Goal: Task Accomplishment & Management: Manage account settings

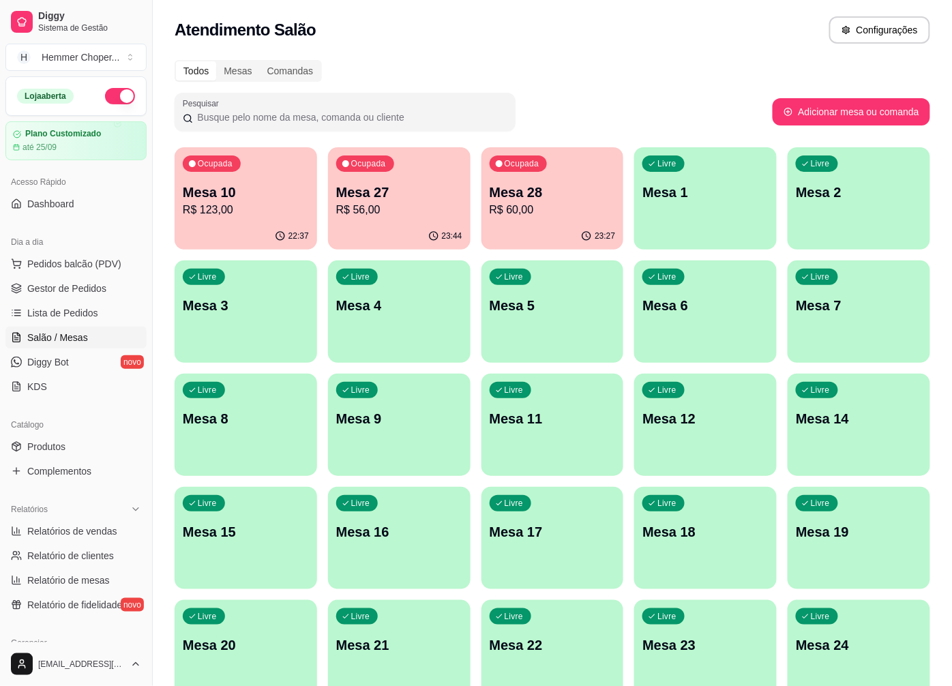
click at [254, 223] on div "22:37" at bounding box center [245, 236] width 142 height 27
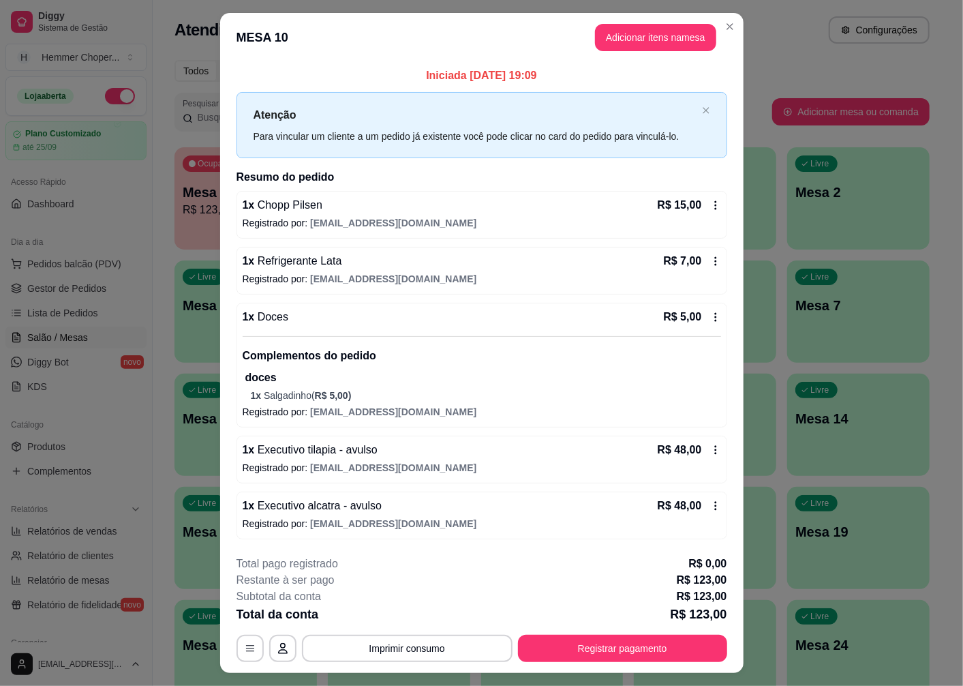
scroll to position [31, 0]
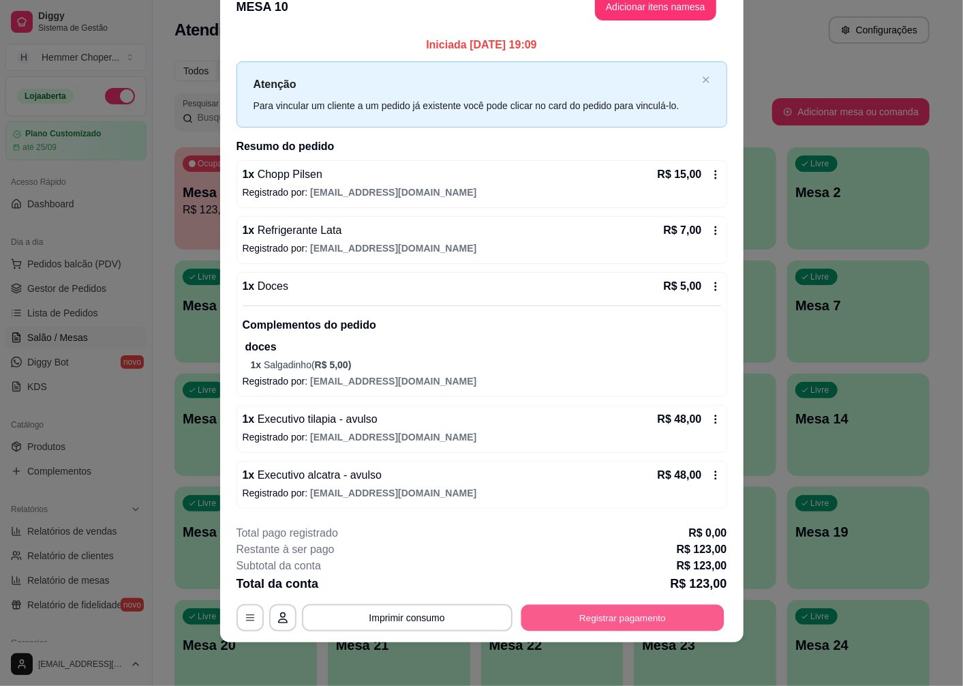
click at [590, 628] on button "Registrar pagamento" at bounding box center [622, 618] width 203 height 27
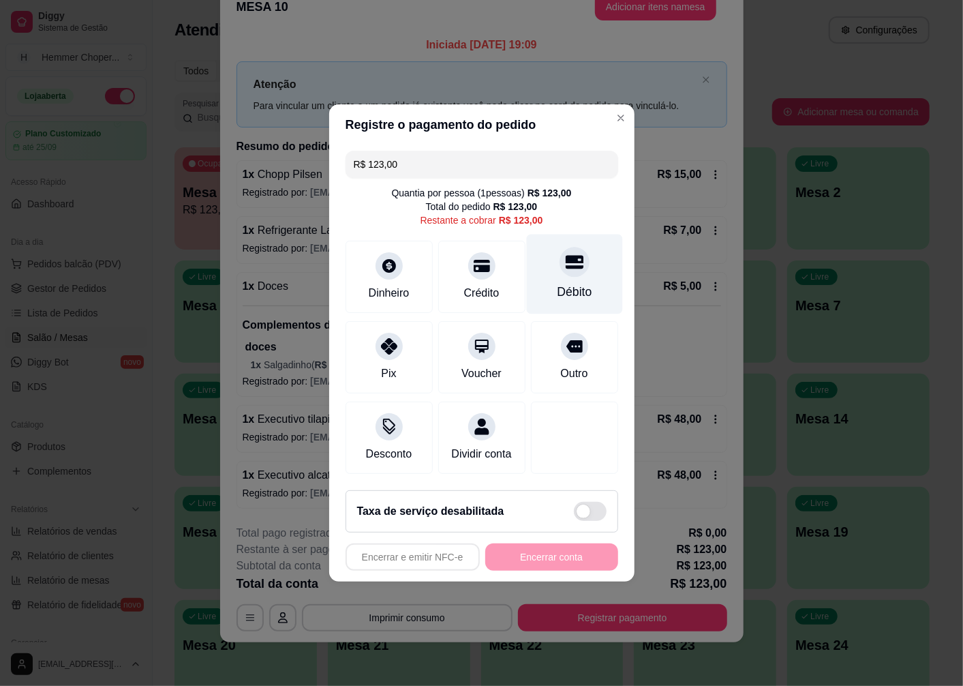
click at [565, 259] on icon at bounding box center [574, 262] width 18 height 18
type input "R$ 0,00"
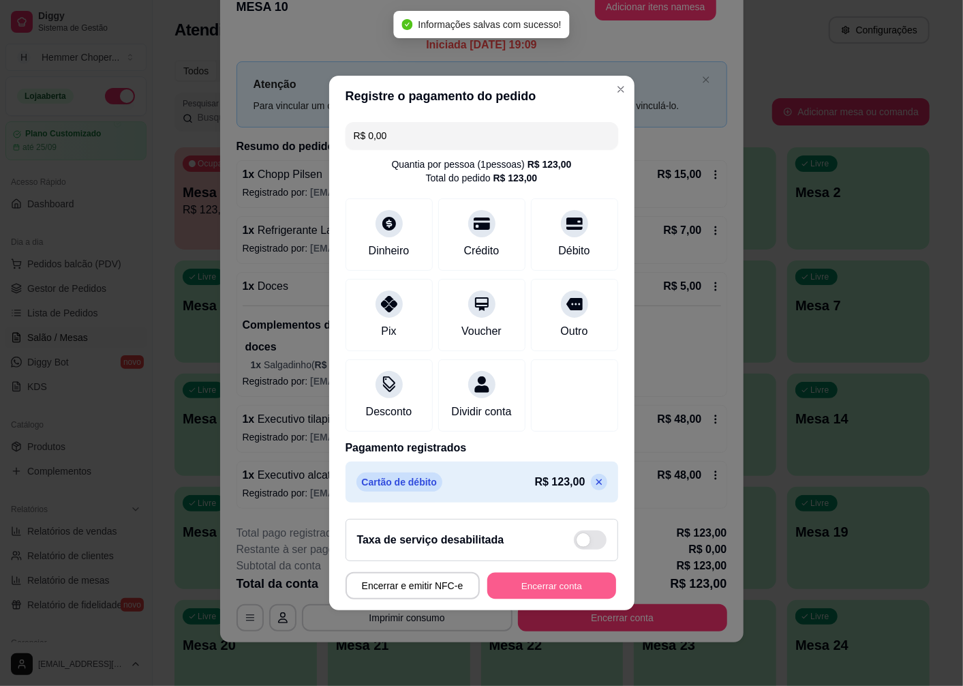
click at [517, 598] on button "Encerrar conta" at bounding box center [551, 586] width 129 height 27
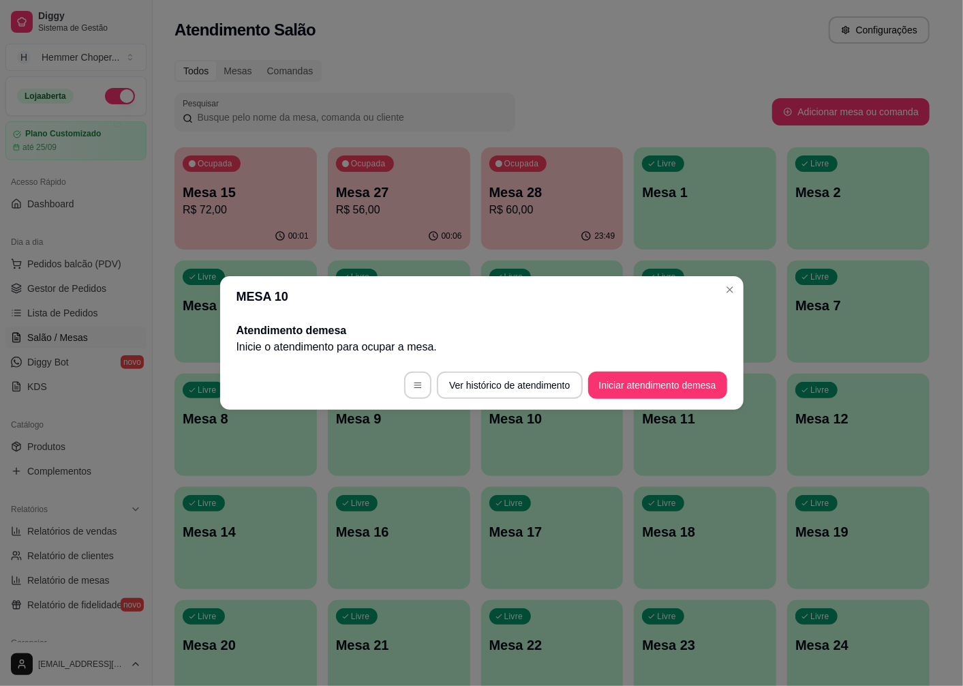
scroll to position [0, 0]
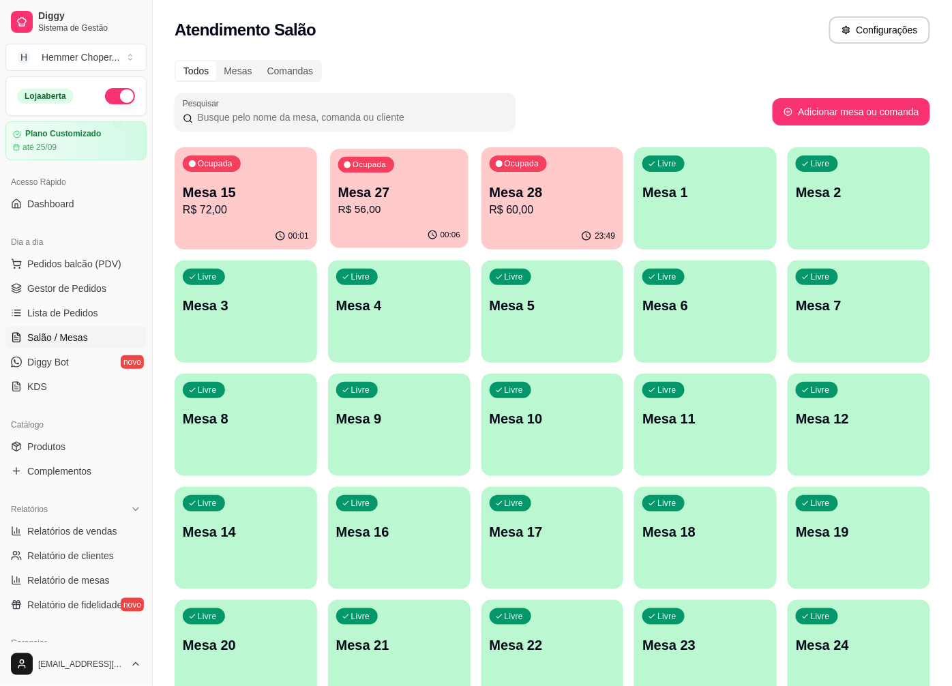
click at [378, 206] on p "R$ 56,00" at bounding box center [399, 210] width 122 height 16
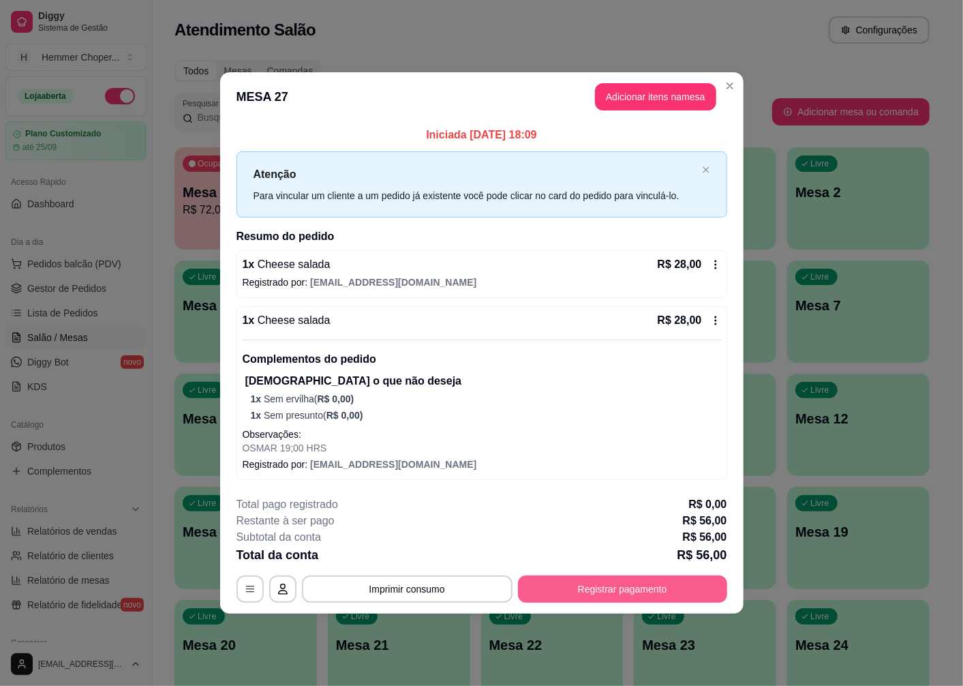
click at [605, 586] on button "Registrar pagamento" at bounding box center [622, 588] width 209 height 27
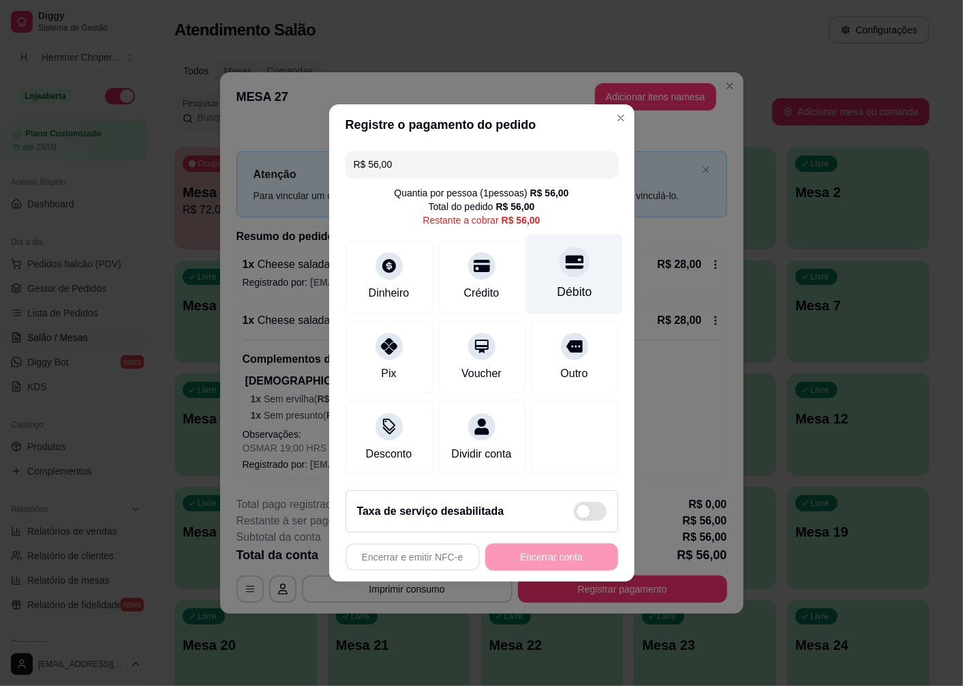
click at [563, 269] on div at bounding box center [575, 262] width 30 height 30
type input "R$ 0,00"
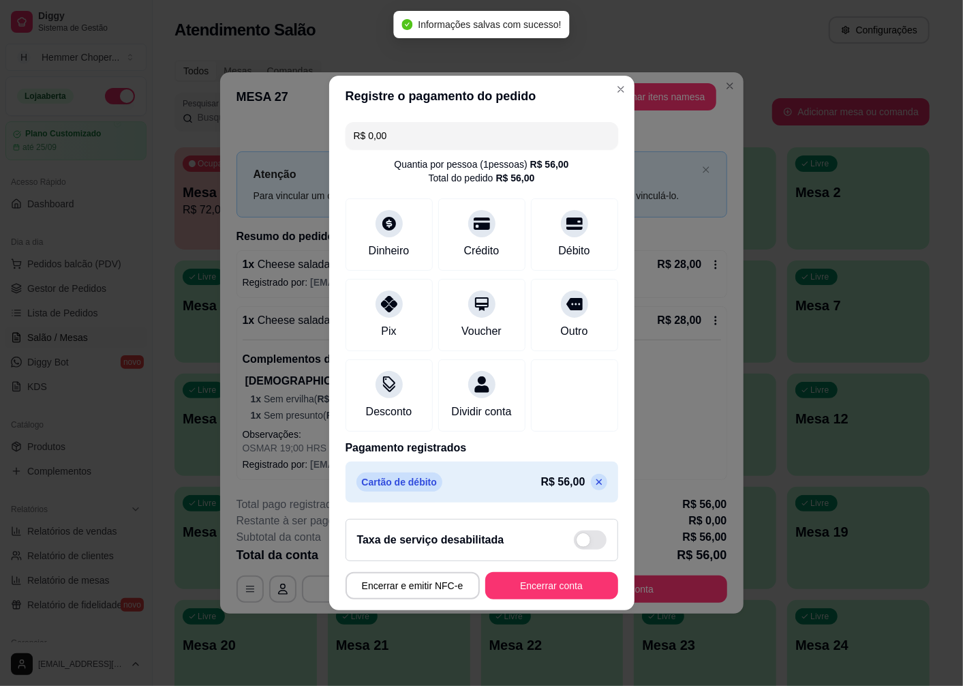
click at [562, 269] on div "R$ 0,00 Quantia por pessoa ( 1 pessoas) R$ 56,00 Total do pedido R$ 56,00 Dinhe…" at bounding box center [481, 312] width 305 height 391
click at [564, 595] on button "Encerrar conta" at bounding box center [551, 585] width 133 height 27
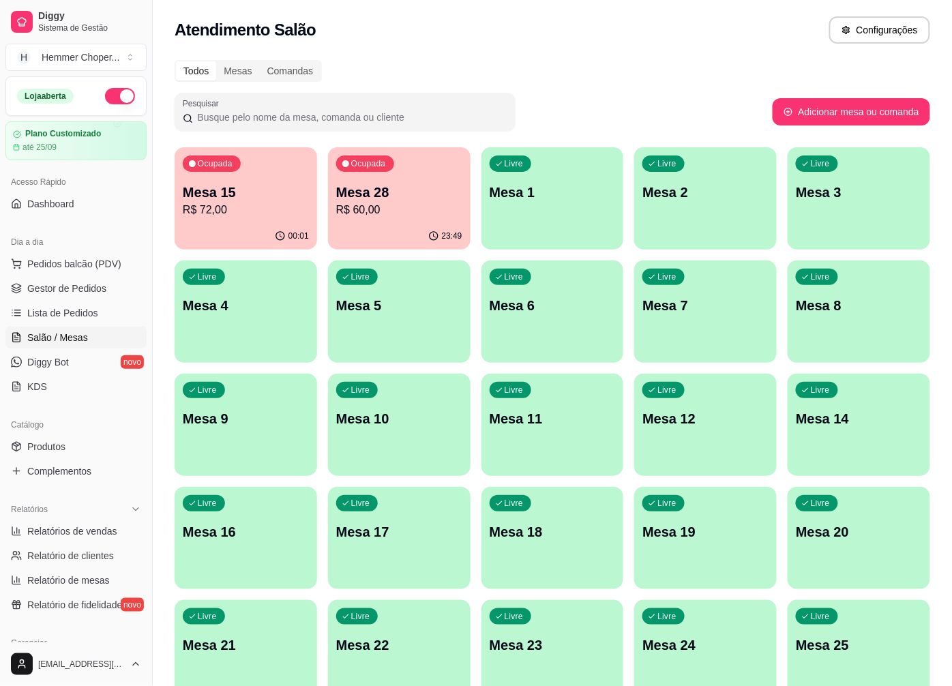
click at [393, 211] on p "R$ 60,00" at bounding box center [399, 210] width 126 height 16
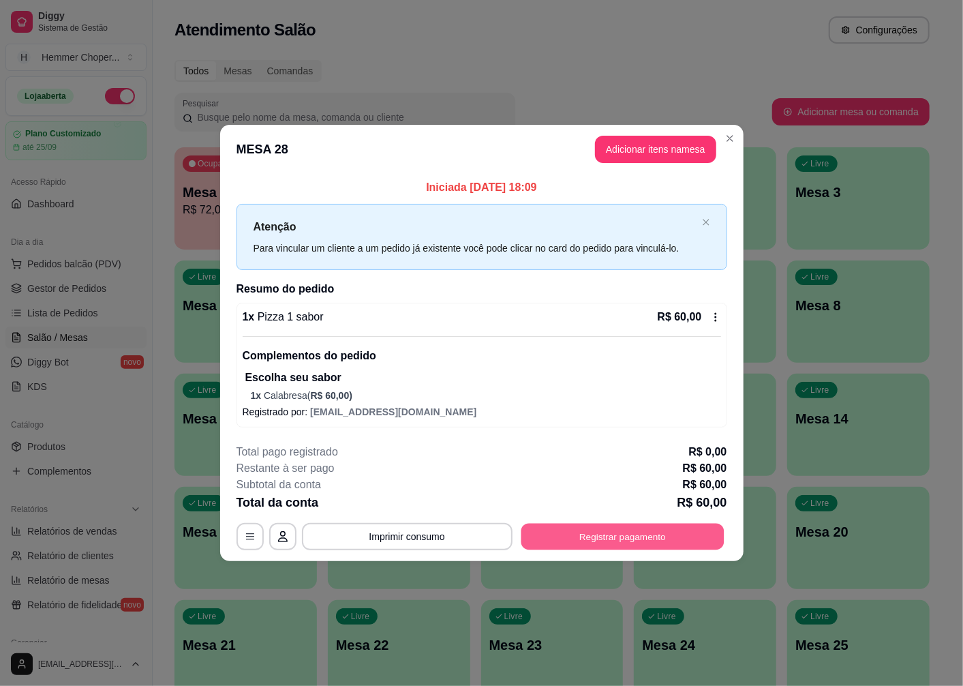
click at [562, 543] on button "Registrar pagamento" at bounding box center [622, 536] width 203 height 27
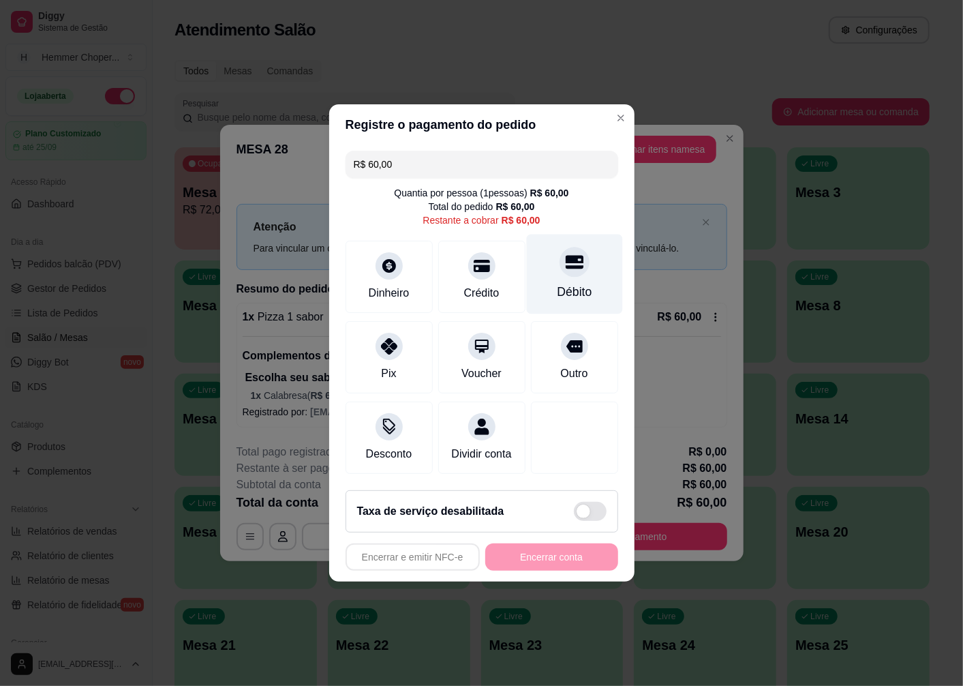
click at [566, 267] on div at bounding box center [575, 262] width 30 height 30
type input "R$ 0,00"
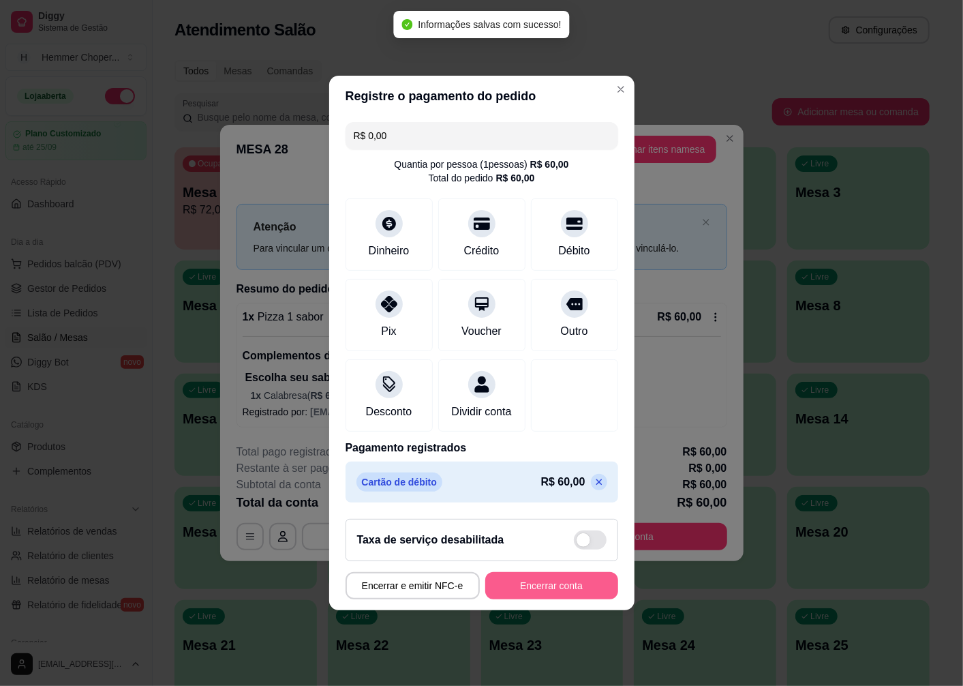
click at [530, 598] on button "Encerrar conta" at bounding box center [551, 585] width 133 height 27
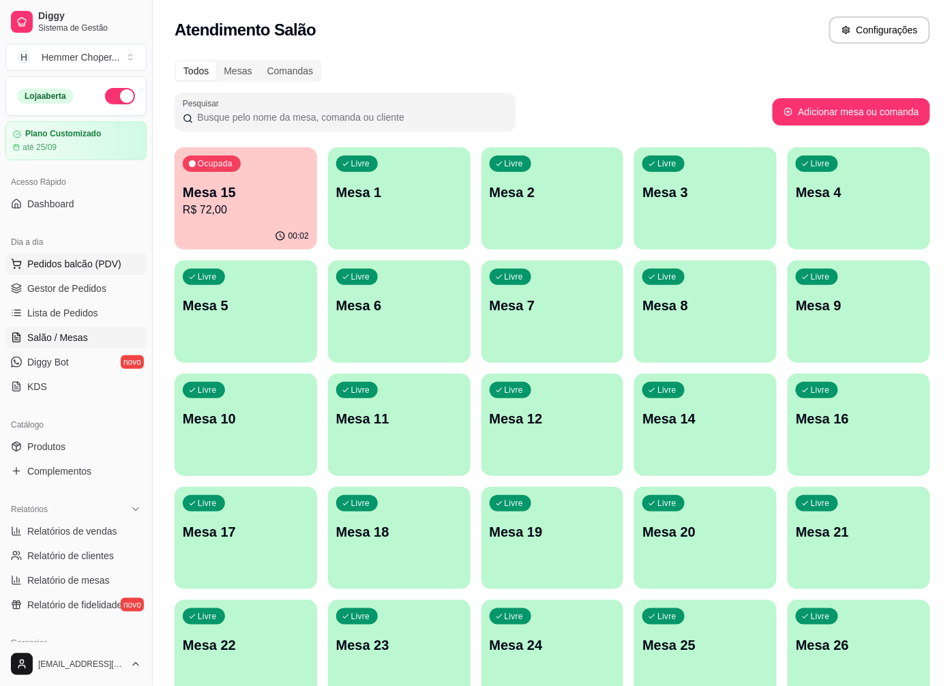
click at [66, 264] on span "Pedidos balcão (PDV)" at bounding box center [74, 264] width 94 height 14
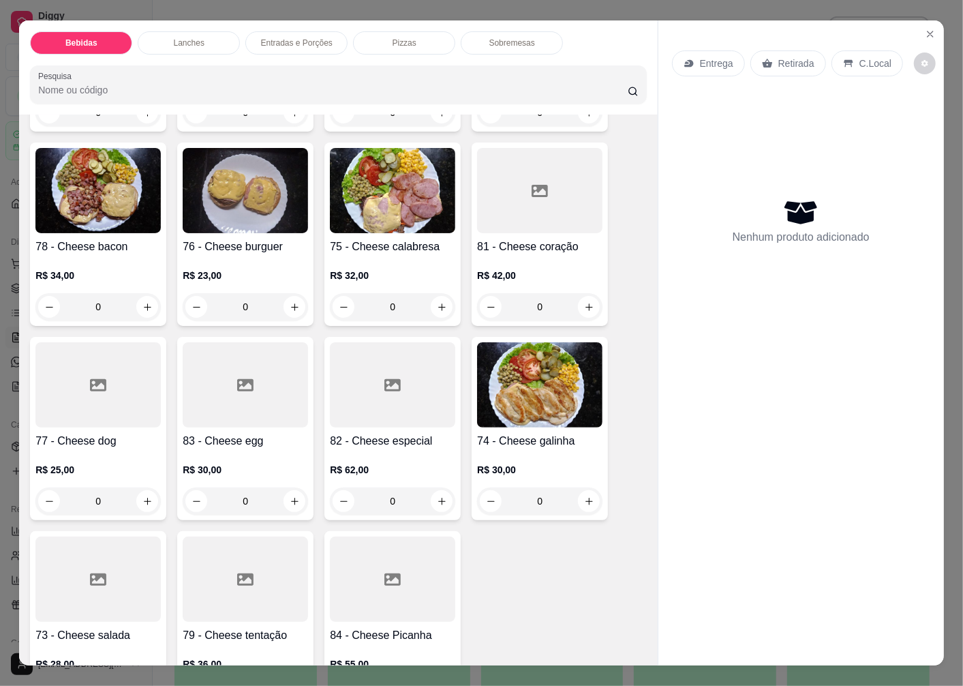
scroll to position [2196, 0]
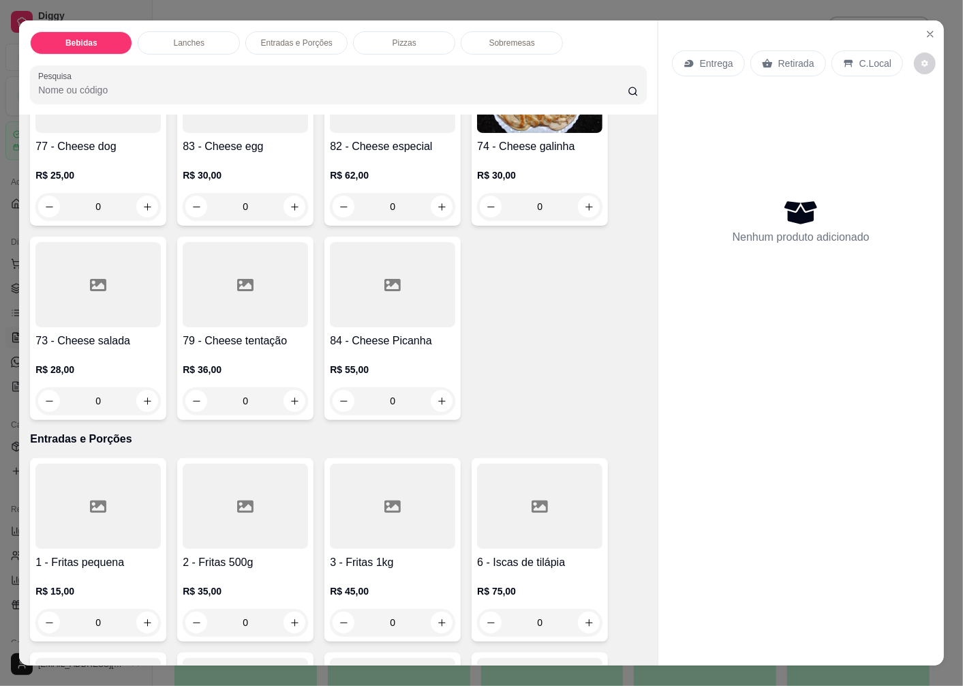
click at [785, 57] on p "Retirada" at bounding box center [796, 64] width 36 height 14
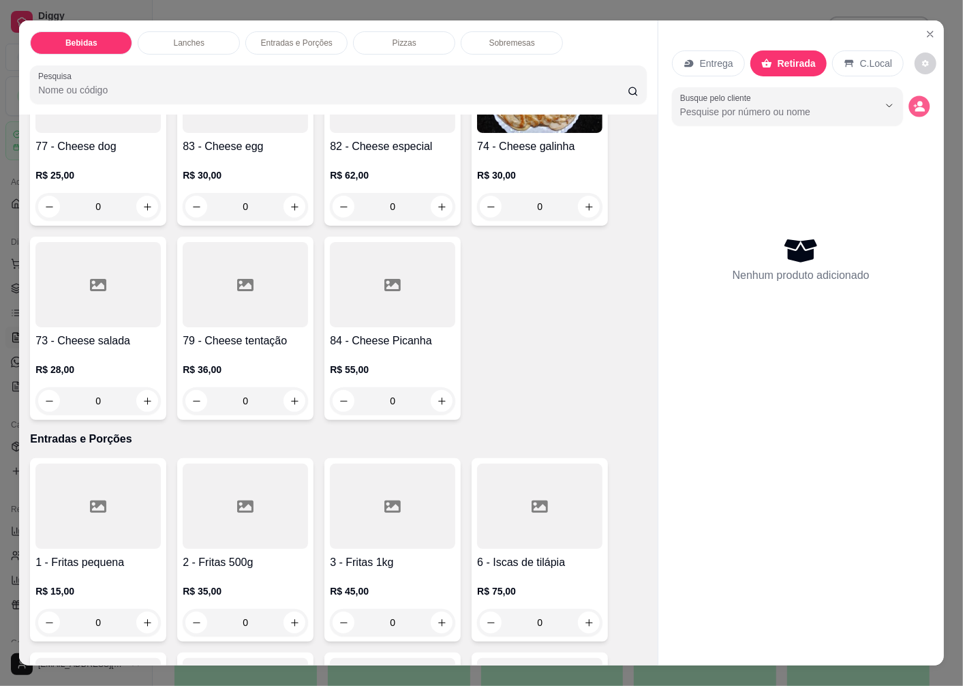
click at [917, 102] on circle "decrease-product-quantity" at bounding box center [919, 104] width 5 height 5
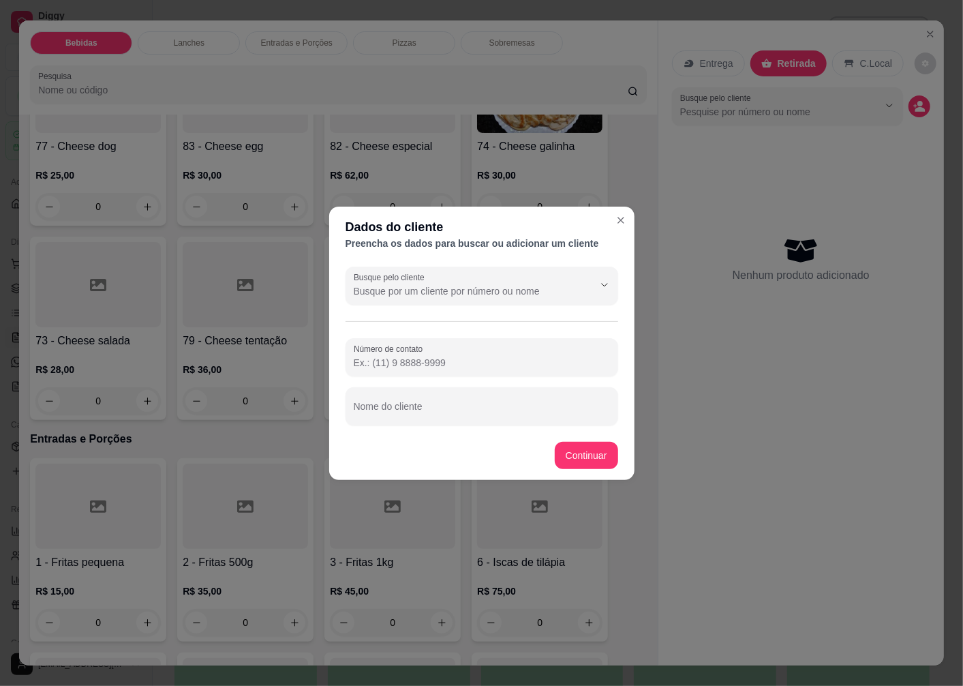
click at [411, 436] on footer "Continuar" at bounding box center [481, 455] width 305 height 49
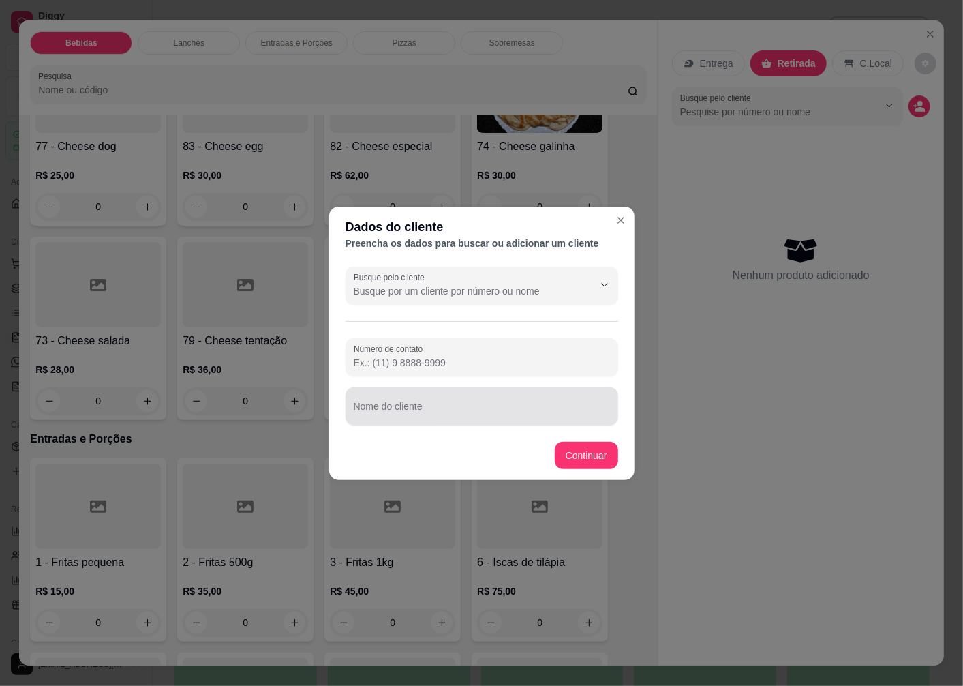
click at [401, 420] on div "Nome do cliente" at bounding box center [482, 406] width 273 height 38
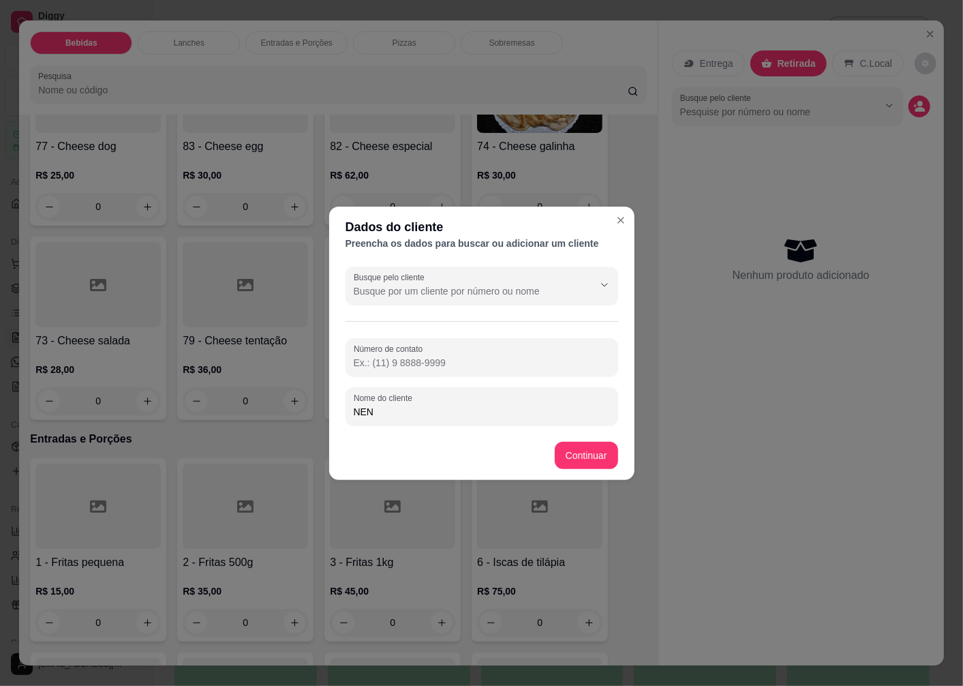
type input "NENI"
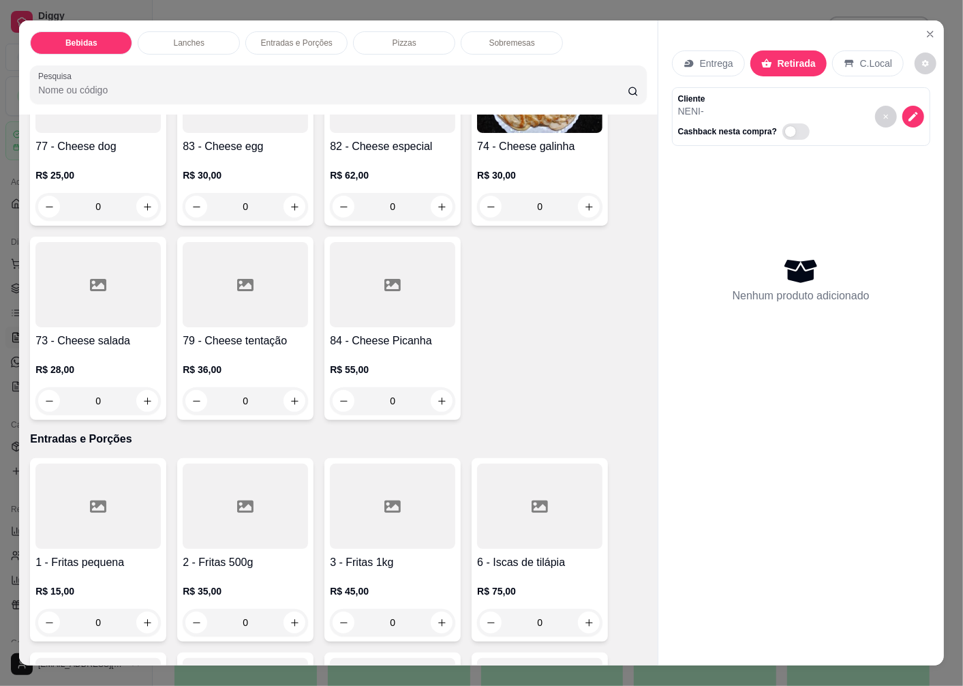
scroll to position [1969, 0]
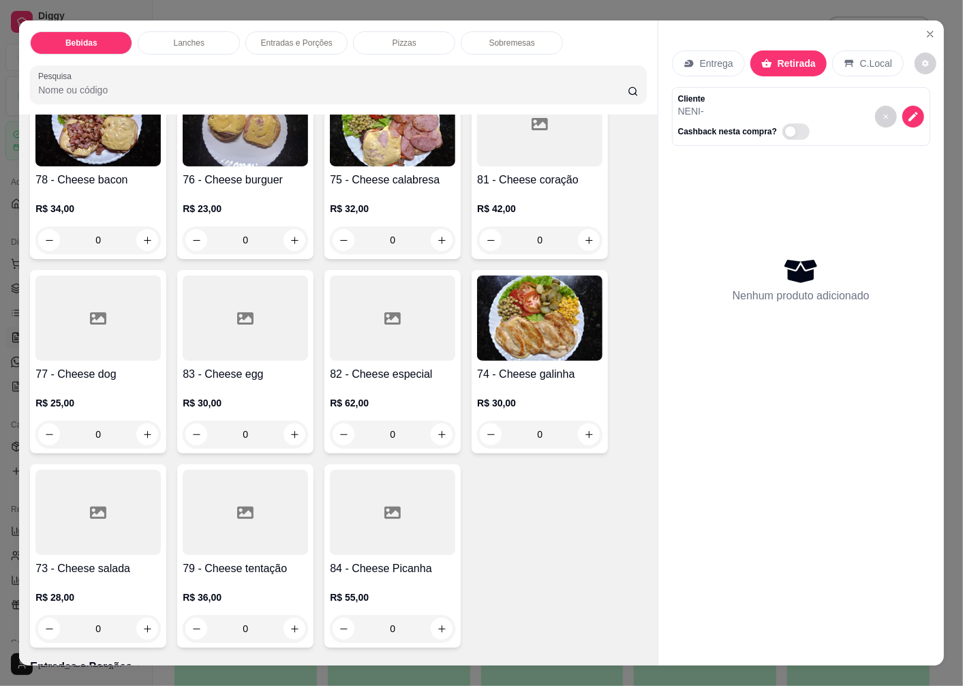
click at [544, 329] on img at bounding box center [539, 317] width 125 height 85
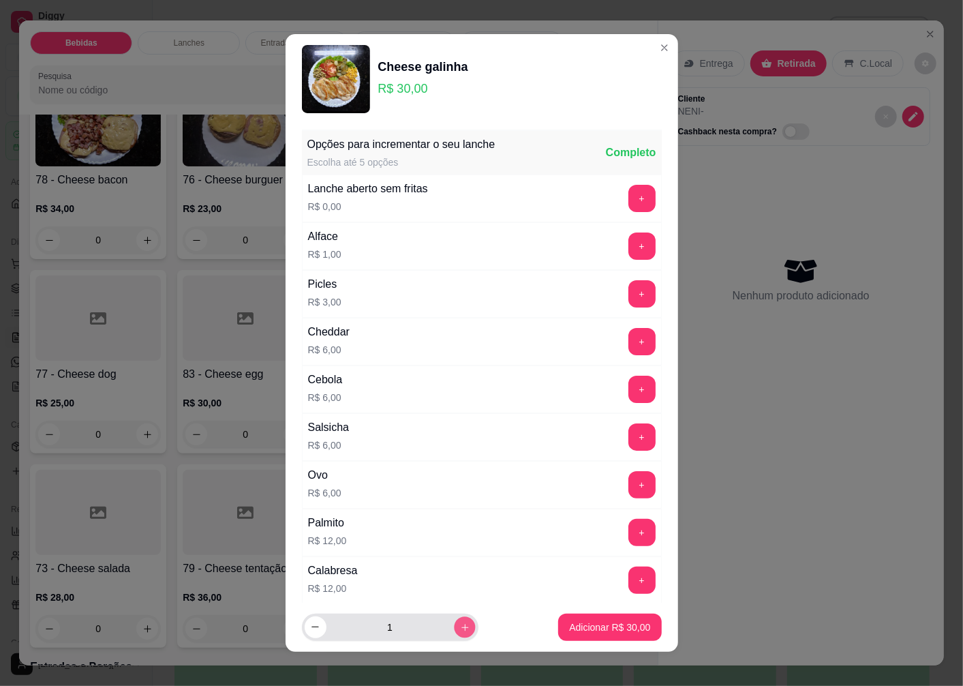
click at [459, 628] on icon "increase-product-quantity" at bounding box center [464, 627] width 10 height 10
type input "2"
click at [596, 624] on p "Adicionar R$ 60,00" at bounding box center [610, 626] width 79 height 13
type input "2"
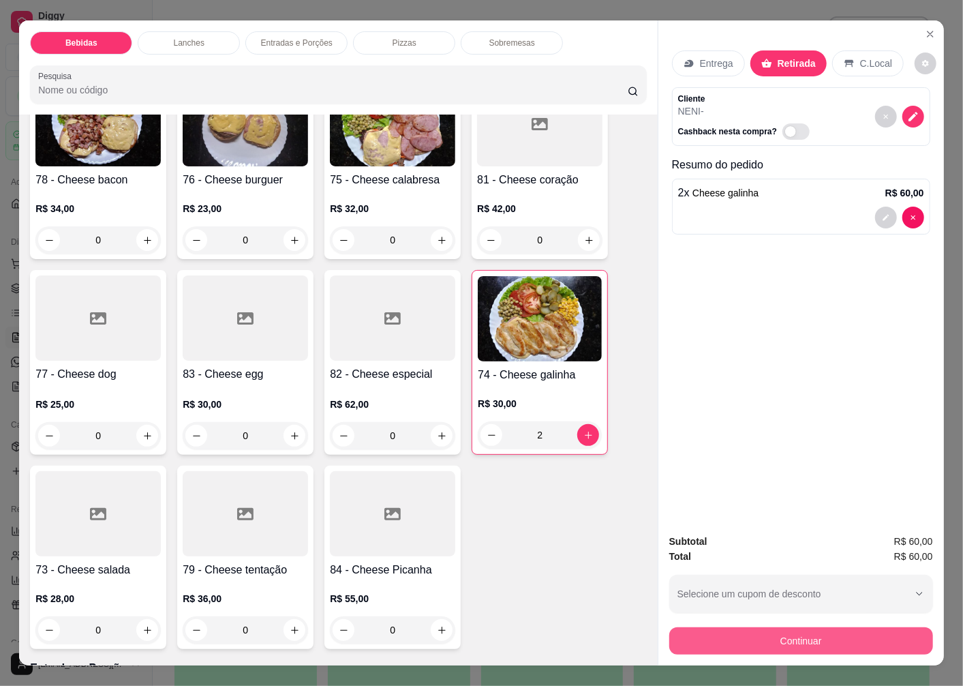
click at [723, 631] on button "Continuar" at bounding box center [801, 640] width 264 height 27
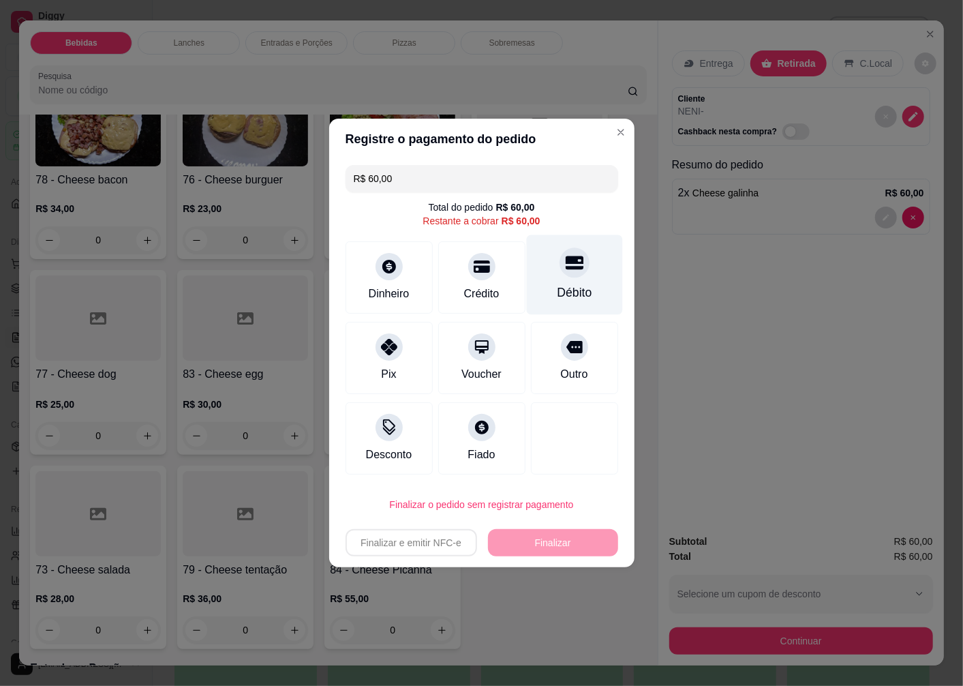
click at [567, 285] on div "Débito" at bounding box center [574, 293] width 35 height 18
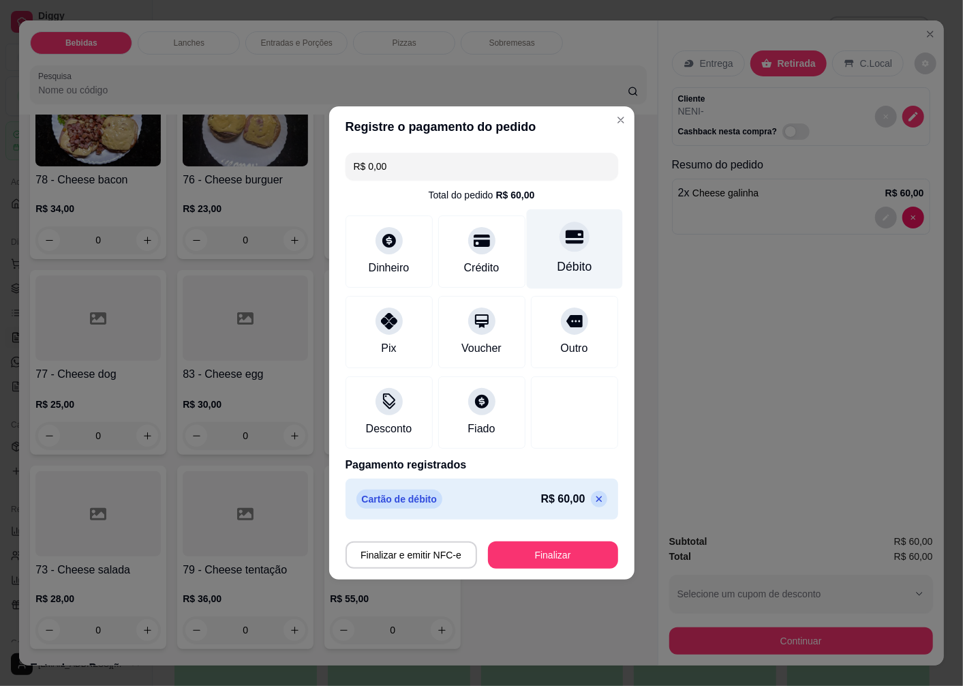
type input "R$ 0,00"
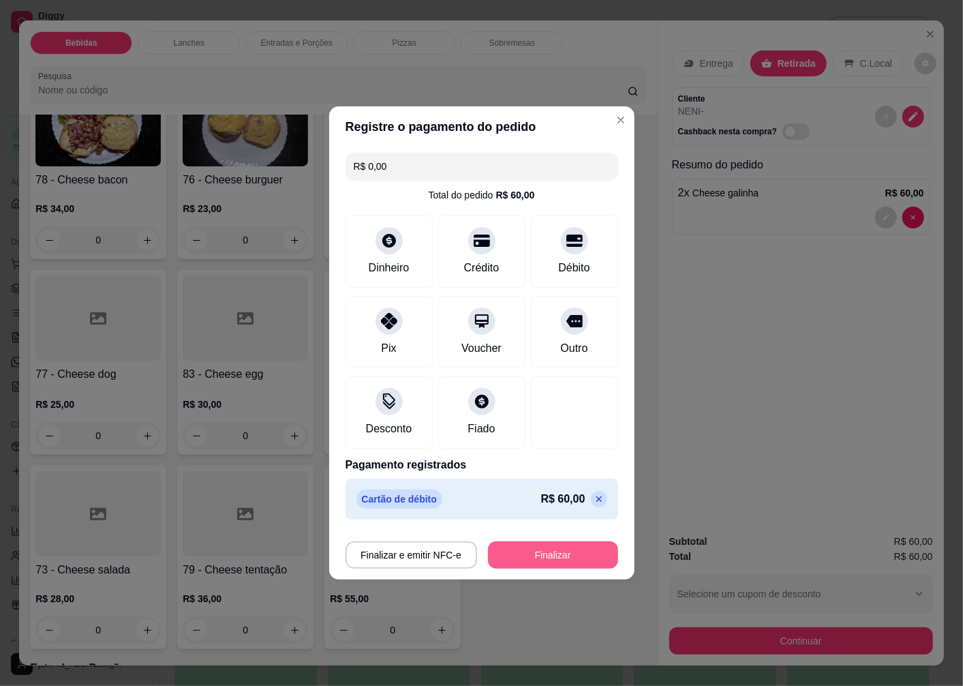
click at [564, 553] on button "Finalizar" at bounding box center [553, 554] width 130 height 27
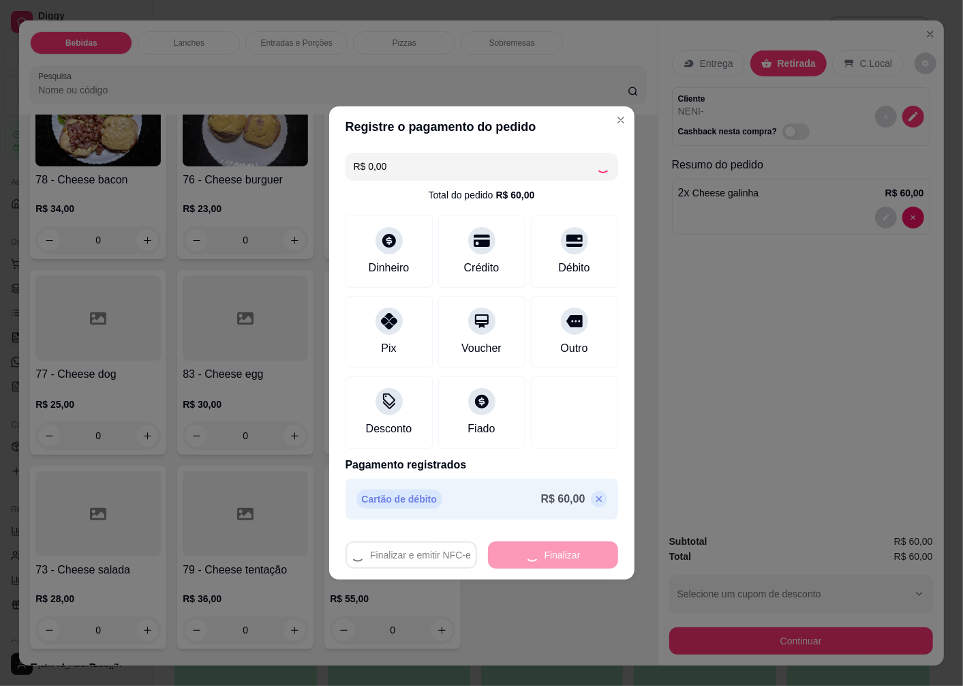
type input "0"
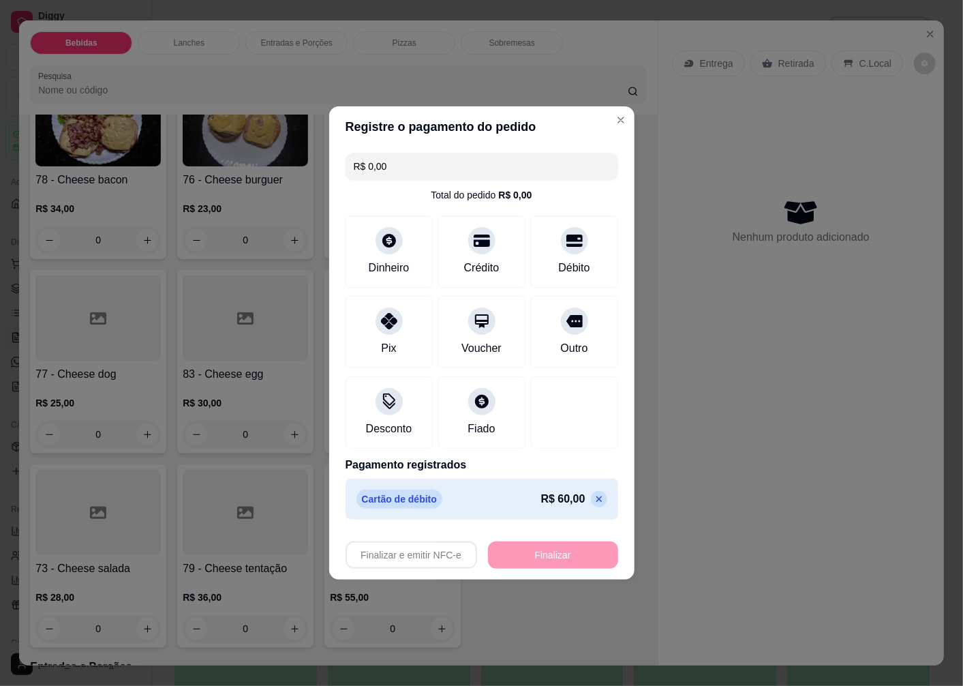
type input "-R$ 60,00"
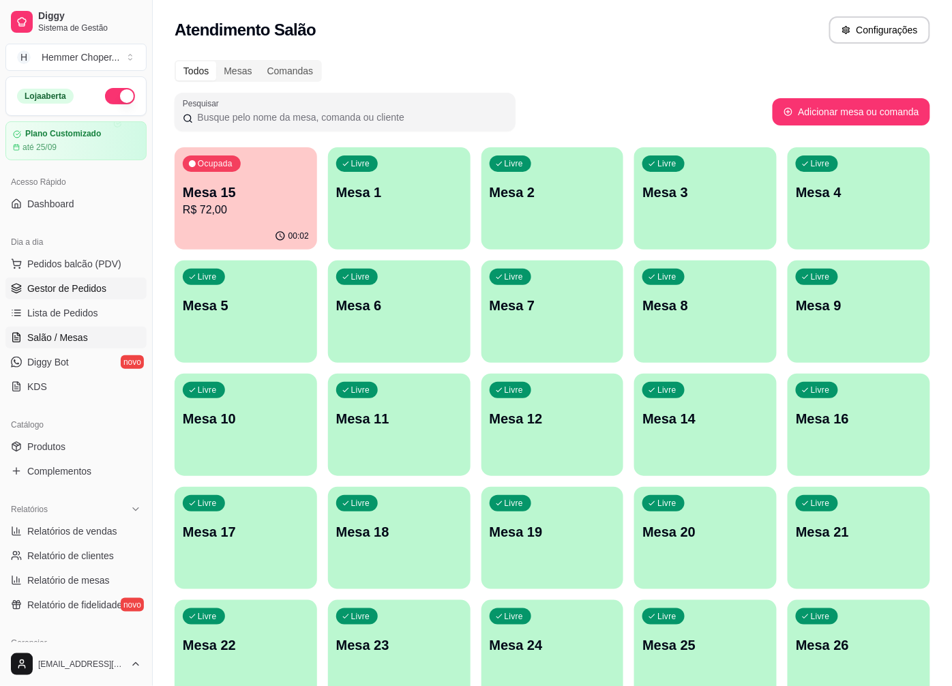
click at [76, 290] on span "Gestor de Pedidos" at bounding box center [66, 289] width 79 height 14
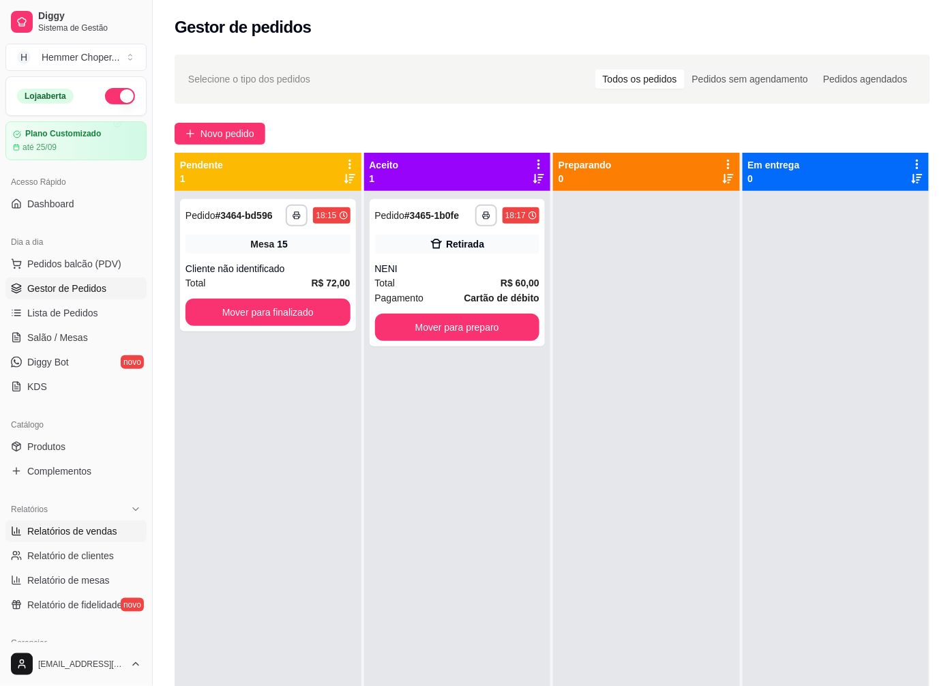
click at [84, 528] on span "Relatórios de vendas" at bounding box center [72, 531] width 90 height 14
select select "ALL"
select select "0"
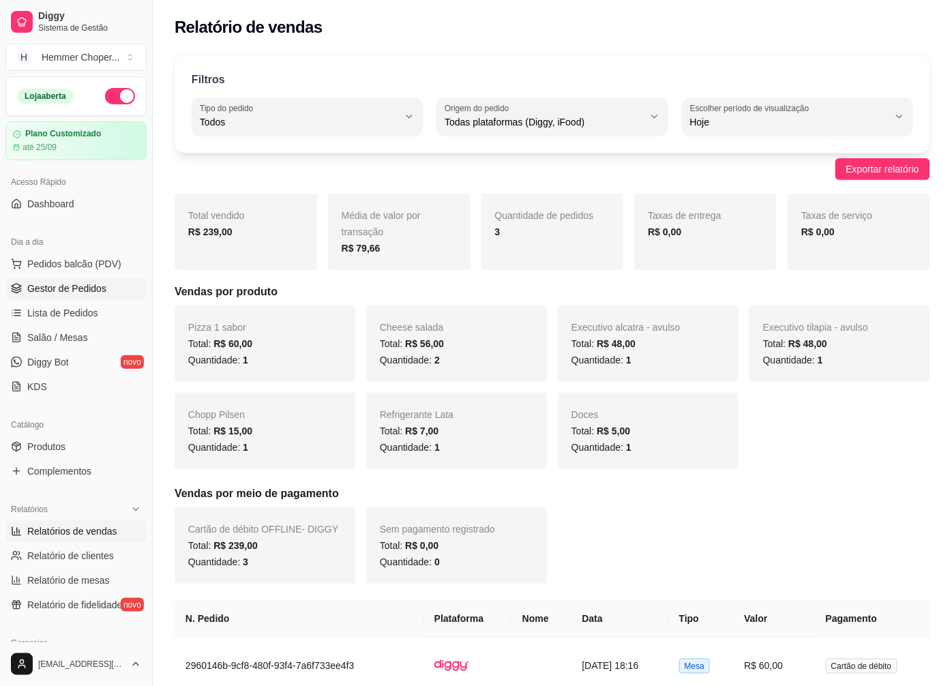
click at [85, 291] on span "Gestor de Pedidos" at bounding box center [66, 289] width 79 height 14
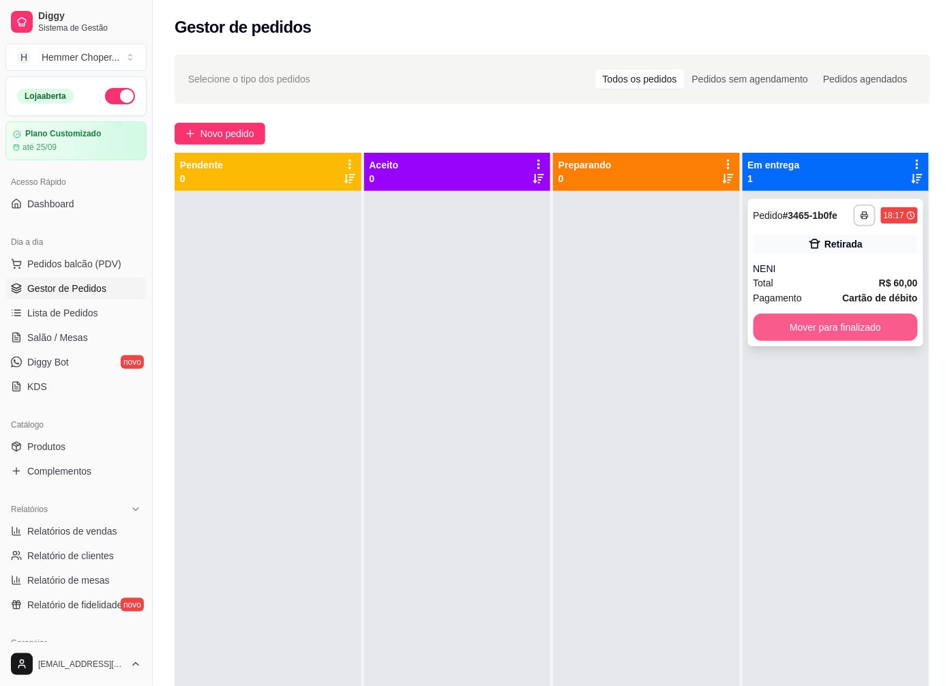
click at [788, 331] on button "Mover para finalizado" at bounding box center [835, 327] width 165 height 27
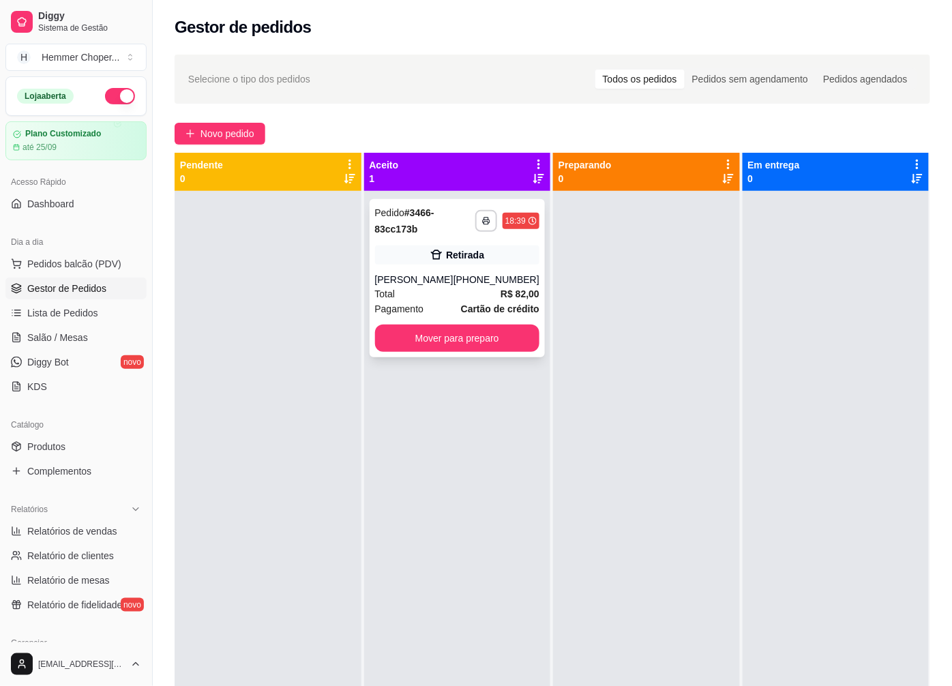
click at [441, 290] on div "Total R$ 82,00" at bounding box center [457, 293] width 165 height 15
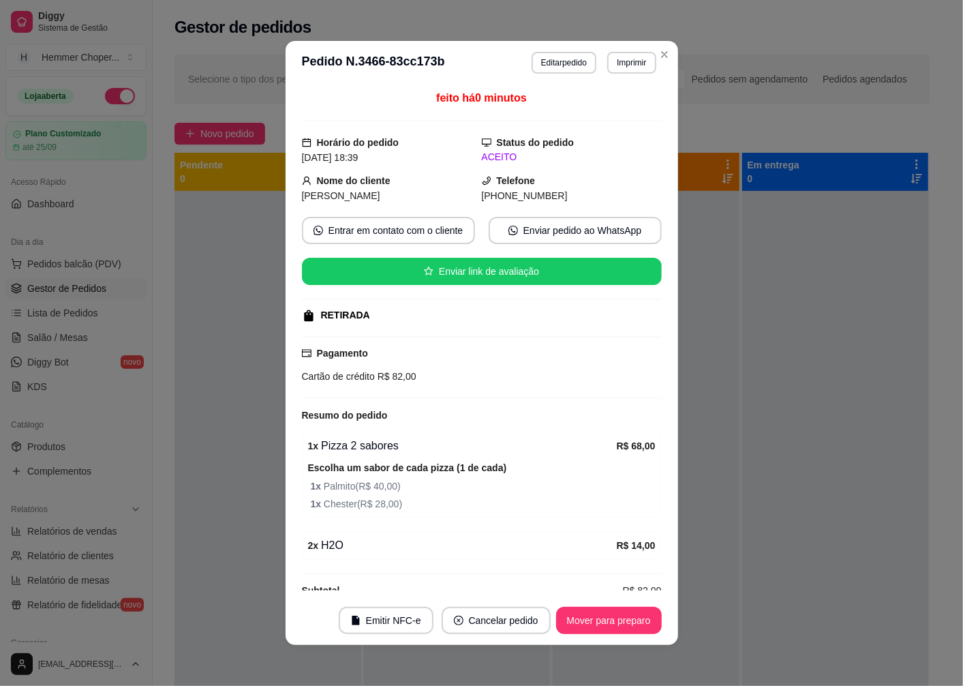
scroll to position [24, 0]
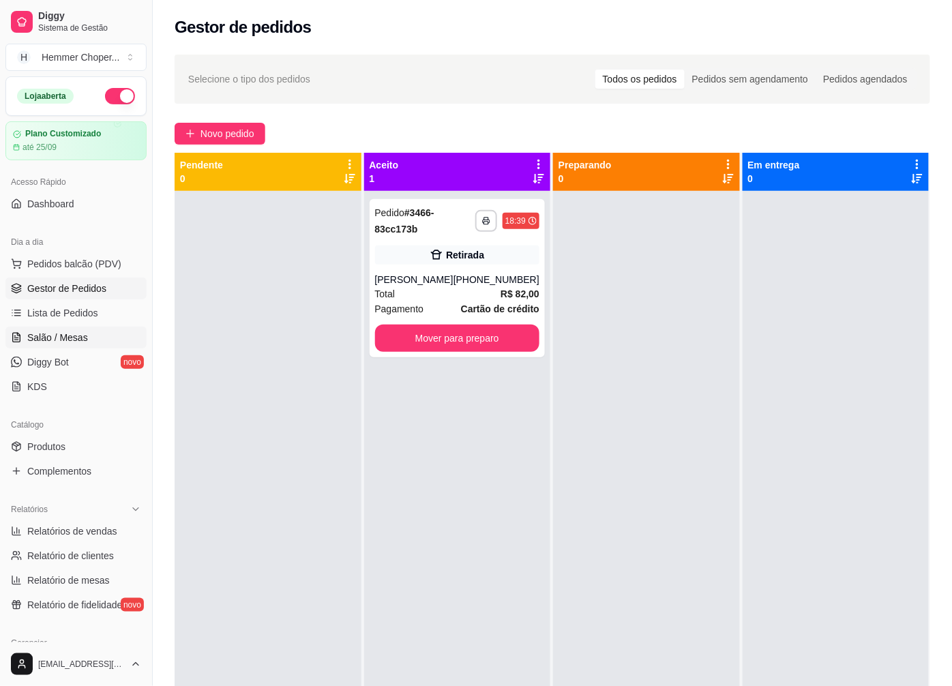
click at [62, 339] on span "Salão / Mesas" at bounding box center [57, 338] width 61 height 14
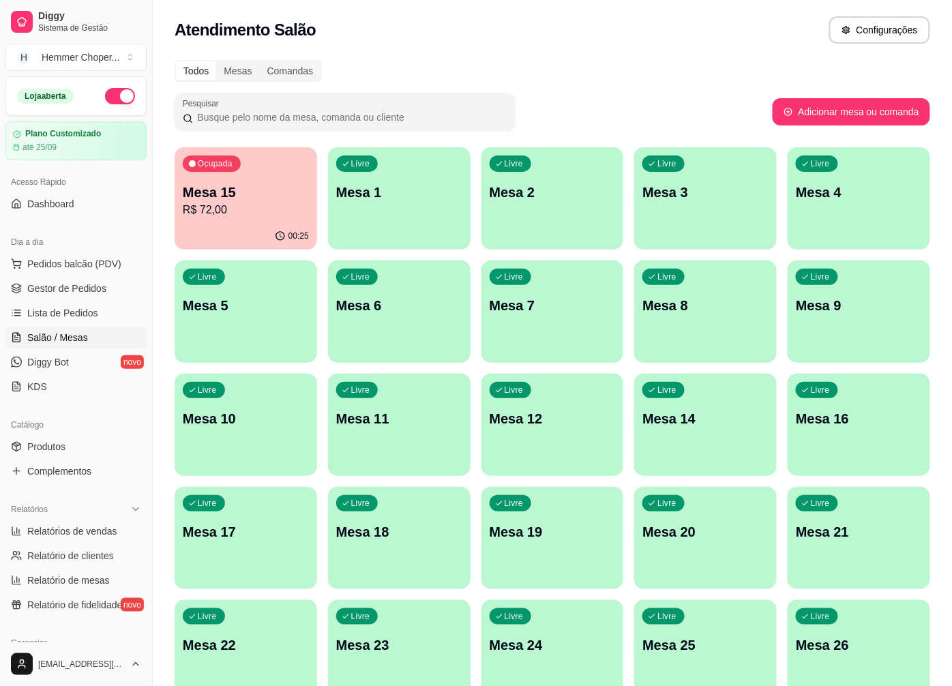
click at [295, 204] on p "R$ 72,00" at bounding box center [246, 210] width 126 height 16
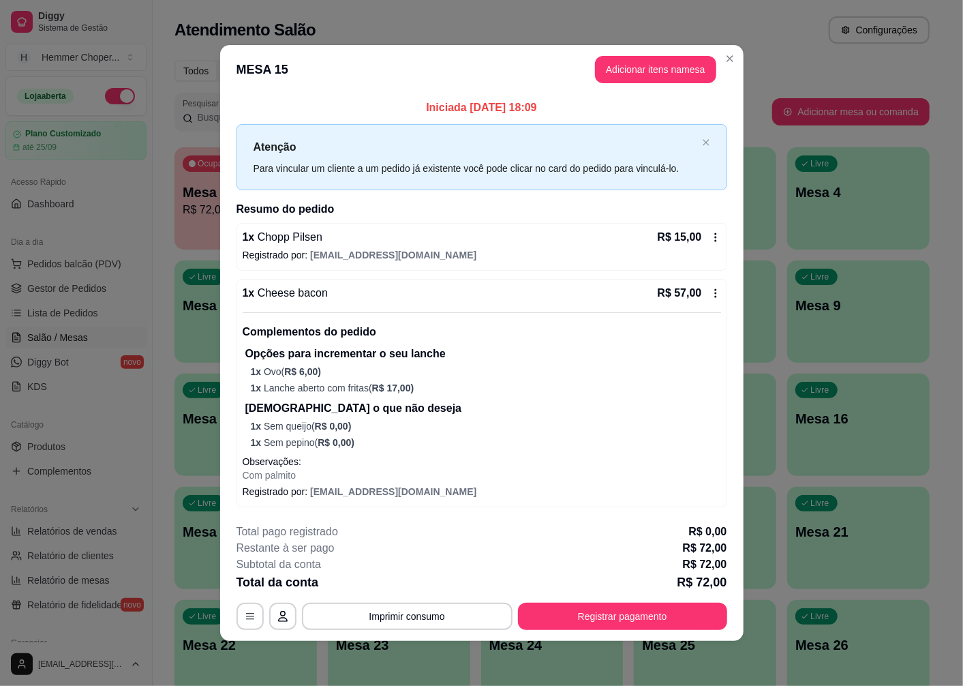
click at [548, 631] on footer "**********" at bounding box center [481, 577] width 523 height 128
click at [556, 615] on button "Registrar pagamento" at bounding box center [622, 616] width 203 height 27
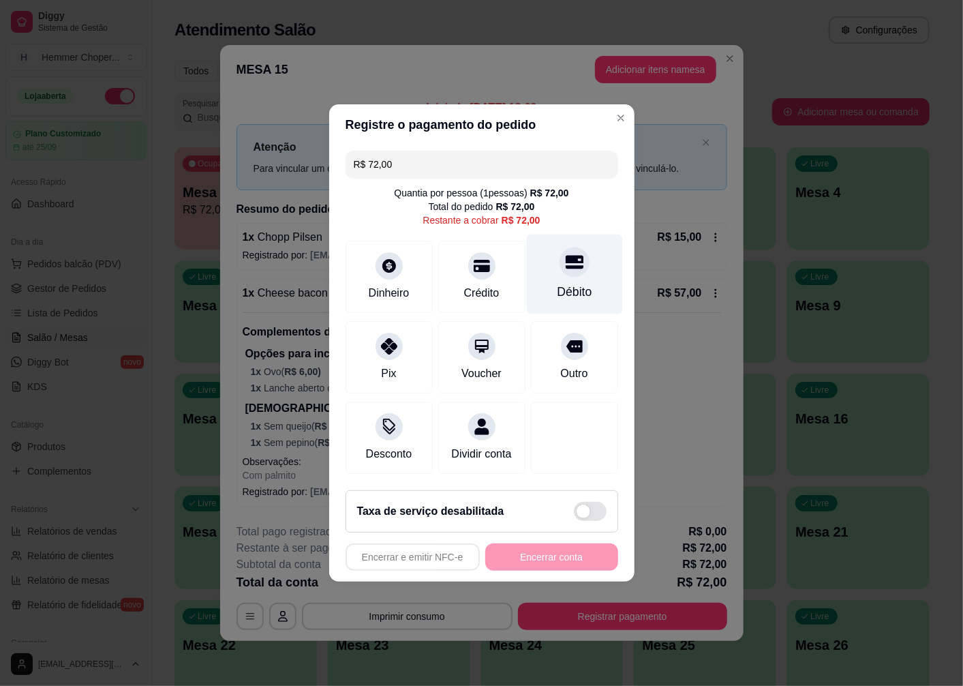
click at [573, 268] on div "Débito" at bounding box center [574, 274] width 96 height 80
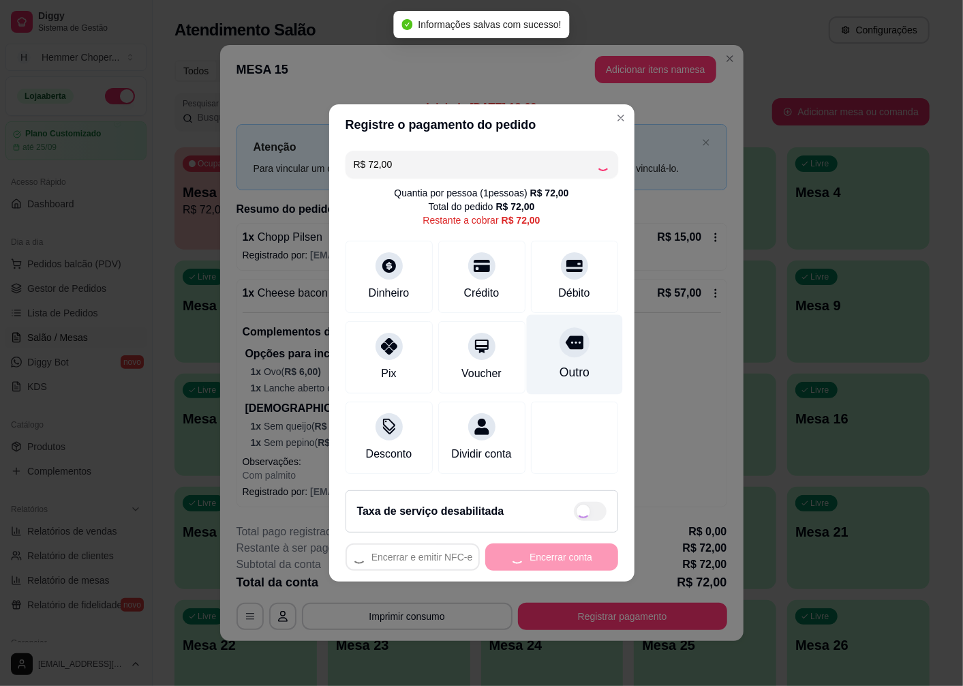
type input "R$ 0,00"
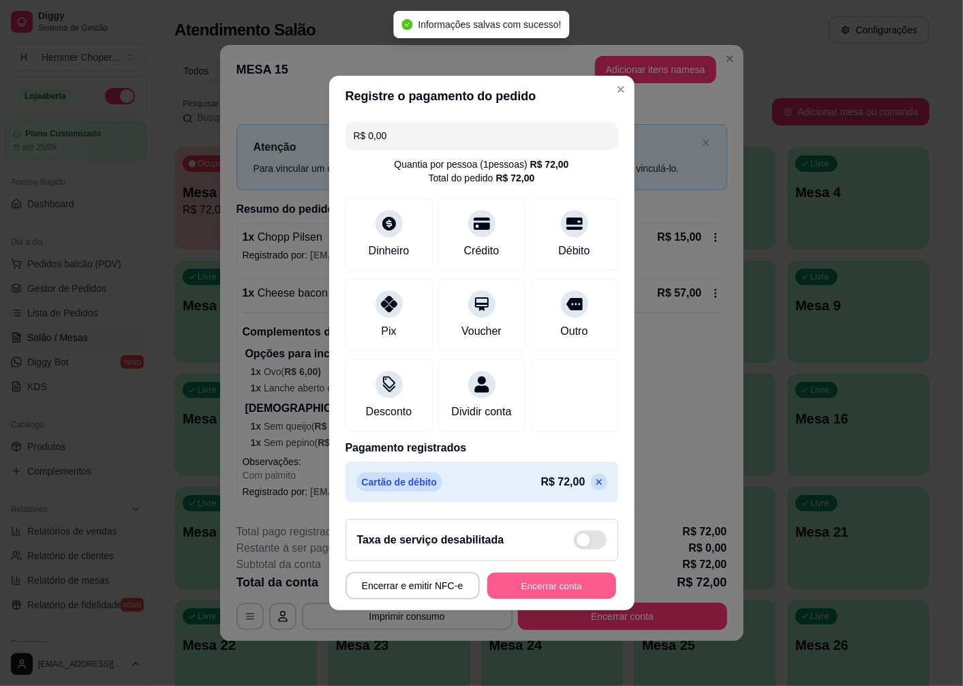
click at [492, 596] on button "Encerrar conta" at bounding box center [551, 586] width 129 height 27
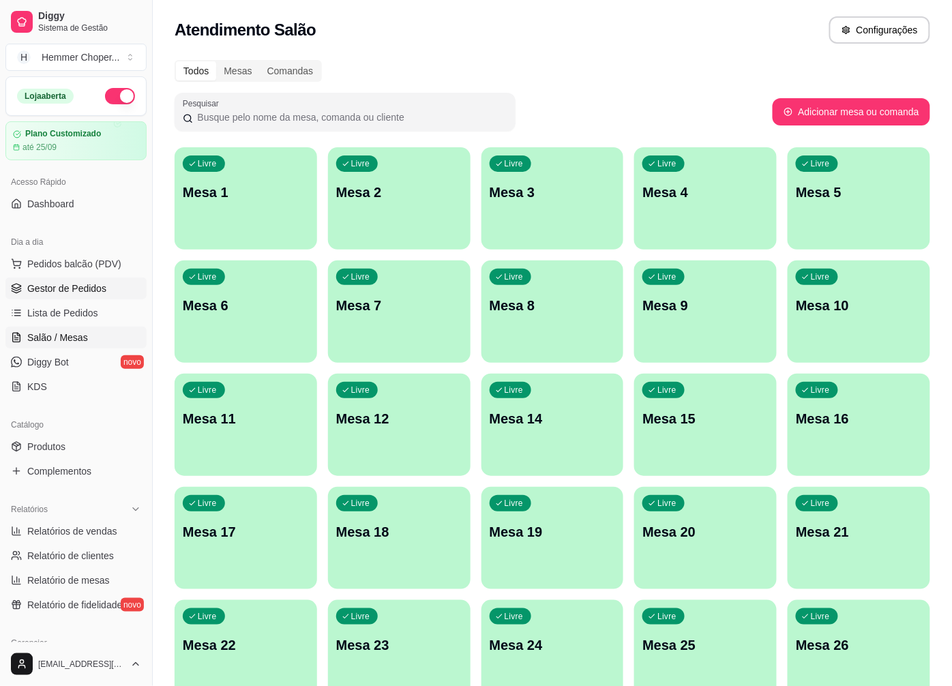
click at [67, 289] on span "Gestor de Pedidos" at bounding box center [66, 289] width 79 height 14
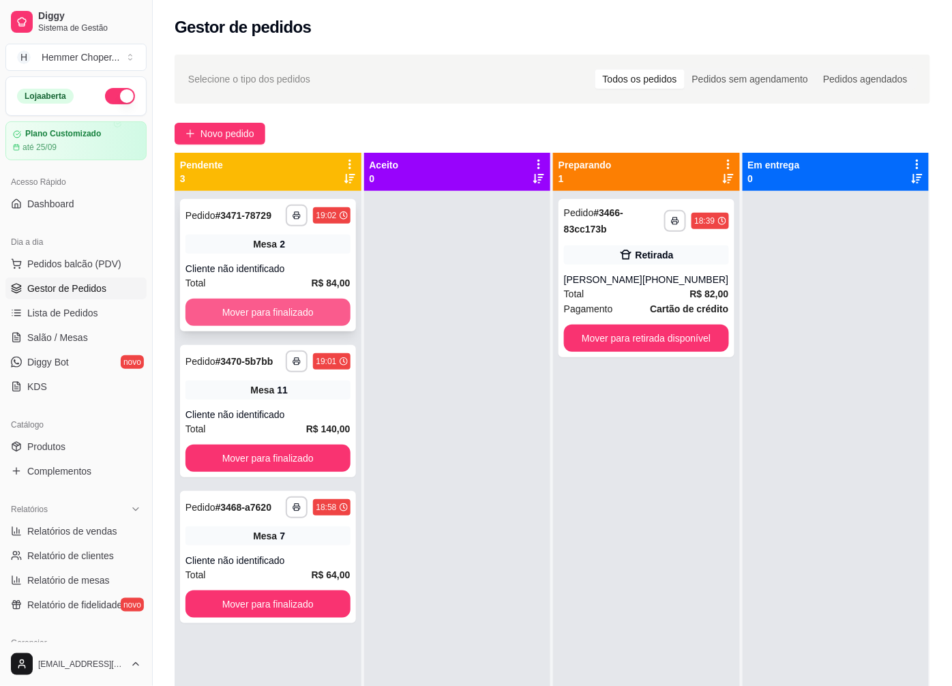
click at [262, 307] on button "Mover para finalizado" at bounding box center [267, 312] width 165 height 27
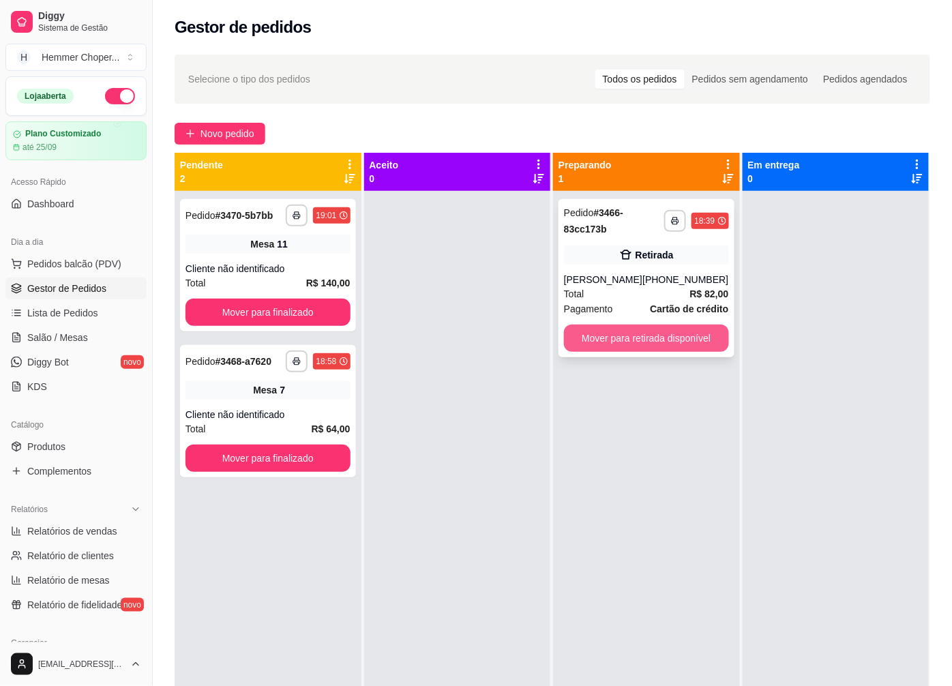
click at [598, 346] on button "Mover para retirada disponível" at bounding box center [646, 337] width 165 height 27
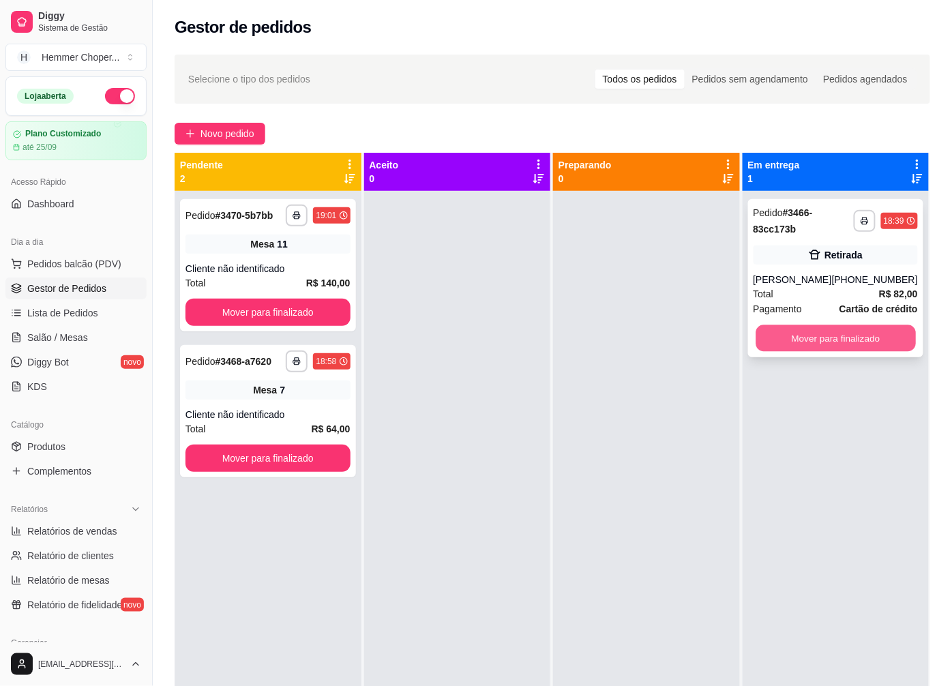
click at [817, 335] on button "Mover para finalizado" at bounding box center [834, 338] width 159 height 27
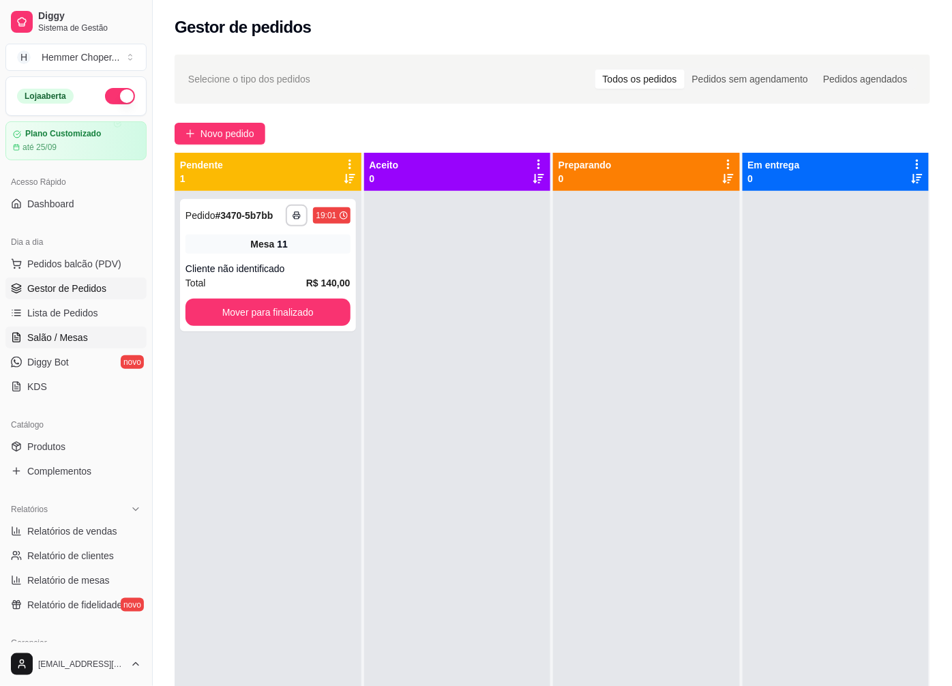
click at [78, 339] on span "Salão / Mesas" at bounding box center [57, 338] width 61 height 14
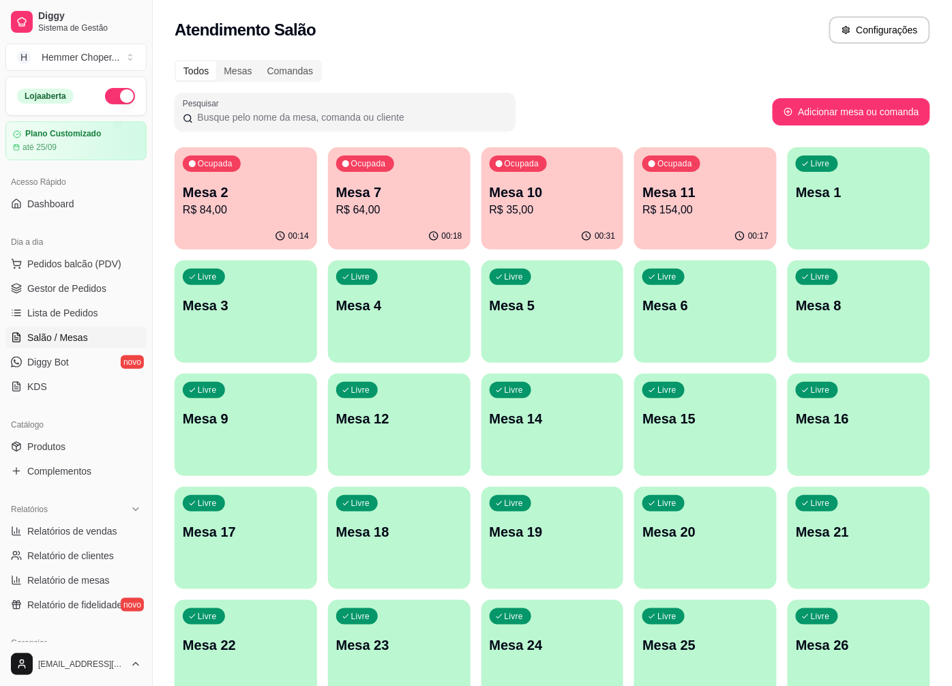
click at [508, 202] on p "R$ 35,00" at bounding box center [552, 210] width 126 height 16
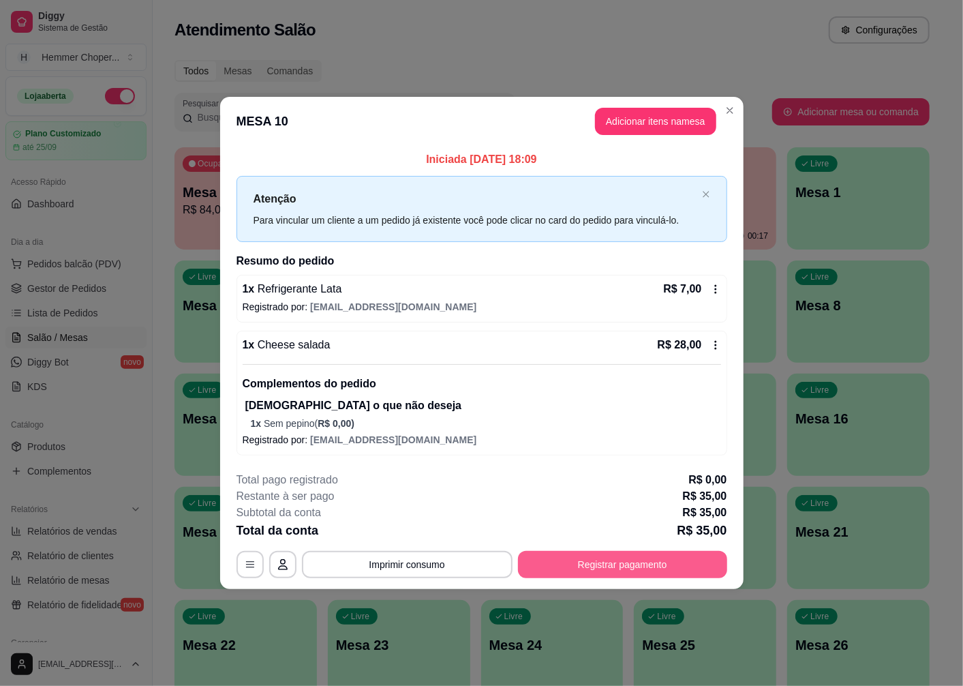
click at [604, 570] on button "Registrar pagamento" at bounding box center [622, 564] width 209 height 27
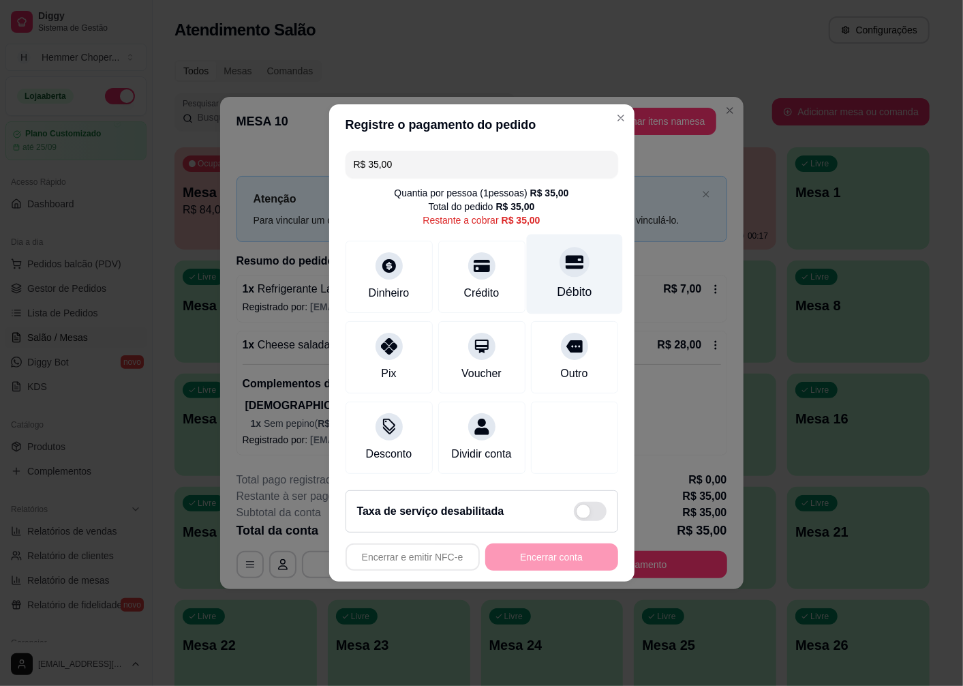
click at [564, 274] on div "Débito" at bounding box center [574, 274] width 96 height 80
type input "R$ 0,00"
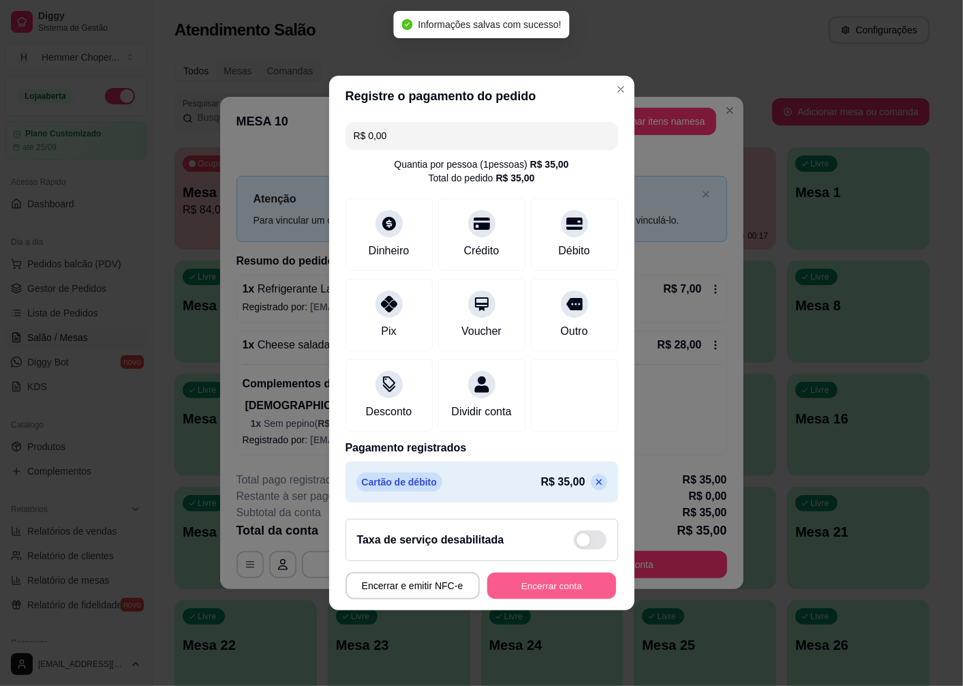
click at [523, 588] on button "Encerrar conta" at bounding box center [551, 586] width 129 height 27
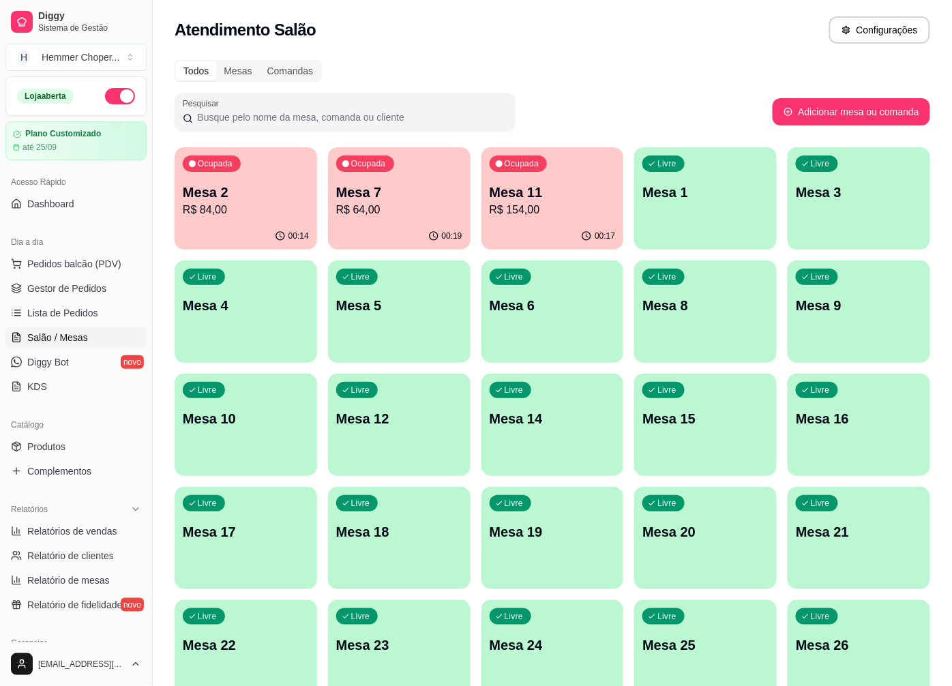
click at [241, 215] on p "R$ 84,00" at bounding box center [246, 210] width 126 height 16
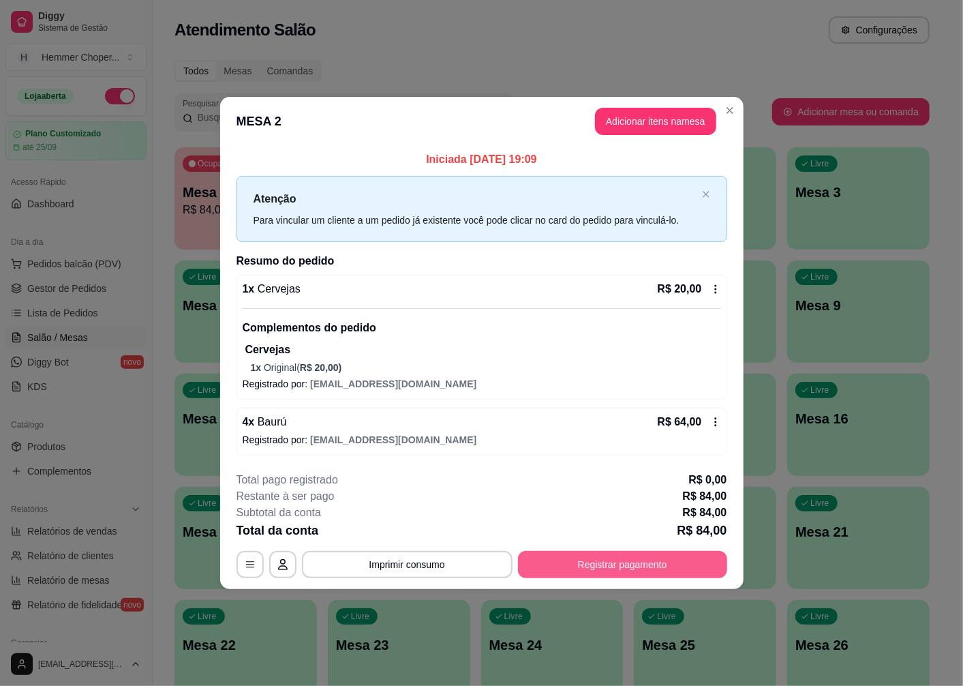
click at [556, 562] on button "Registrar pagamento" at bounding box center [622, 564] width 209 height 27
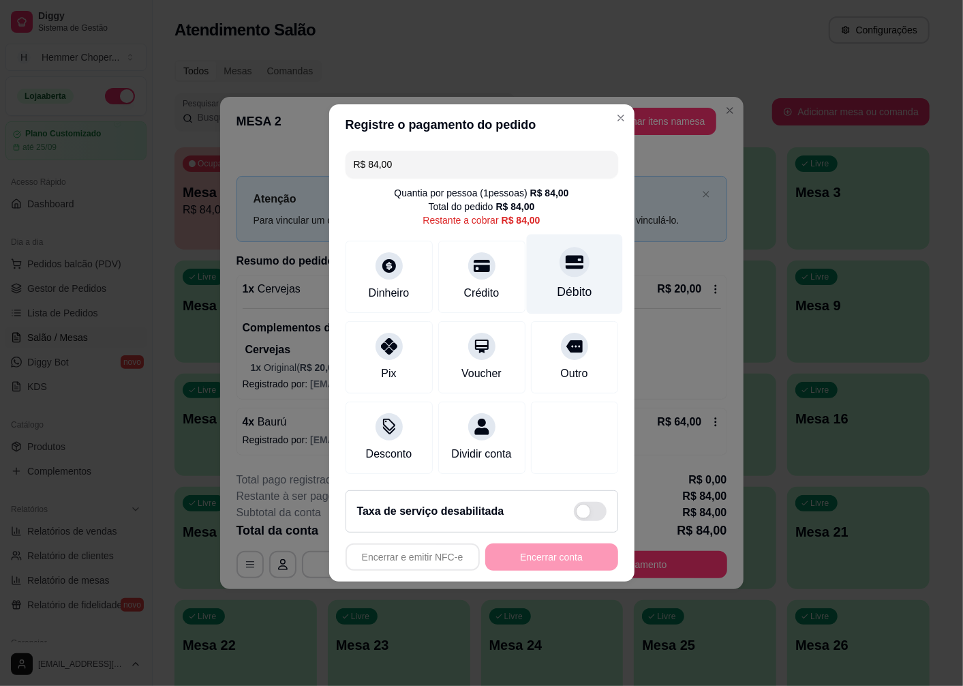
click at [565, 259] on icon at bounding box center [574, 263] width 18 height 14
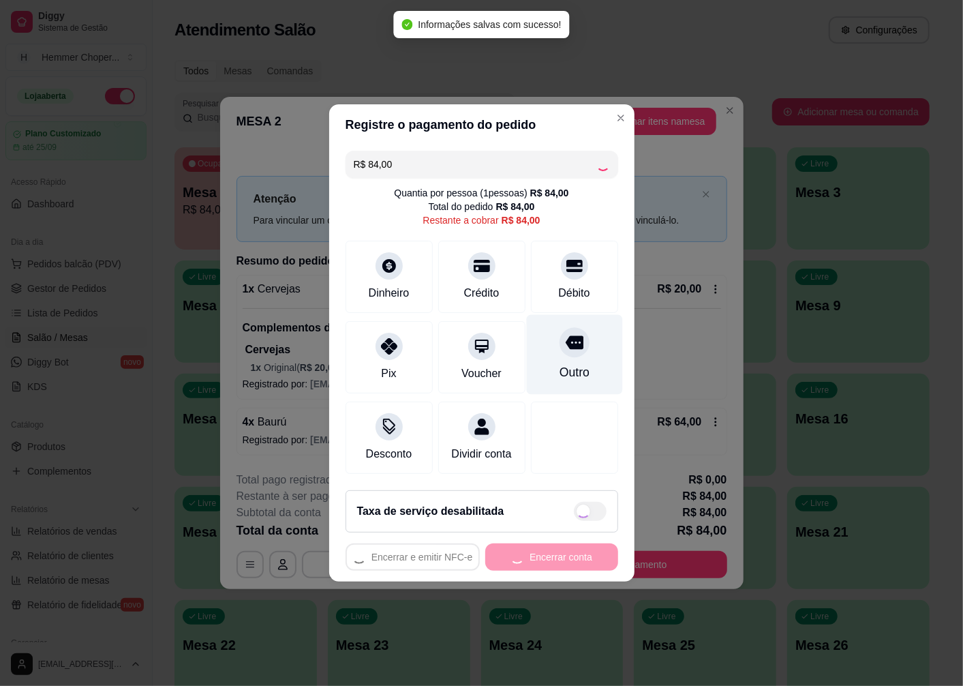
type input "R$ 0,00"
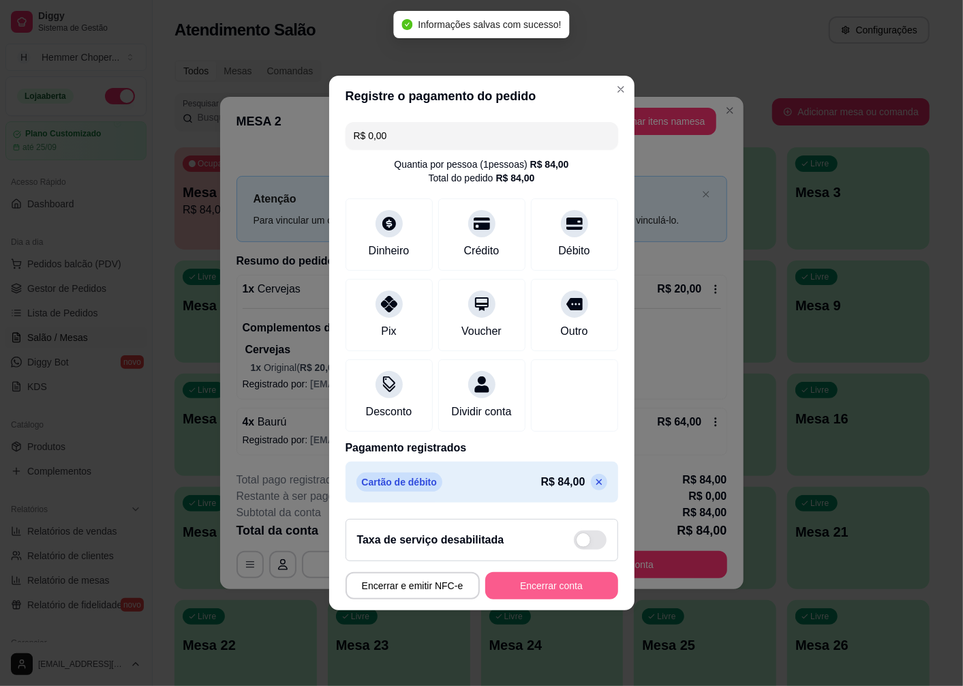
click at [532, 597] on button "Encerrar conta" at bounding box center [551, 585] width 133 height 27
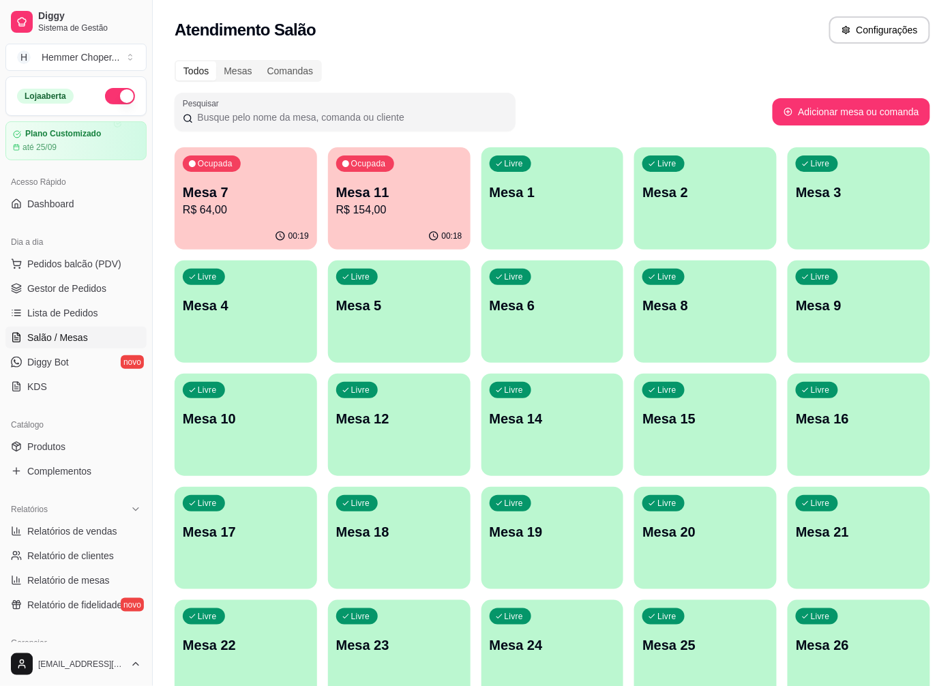
click at [79, 285] on span "Gestor de Pedidos" at bounding box center [66, 289] width 79 height 14
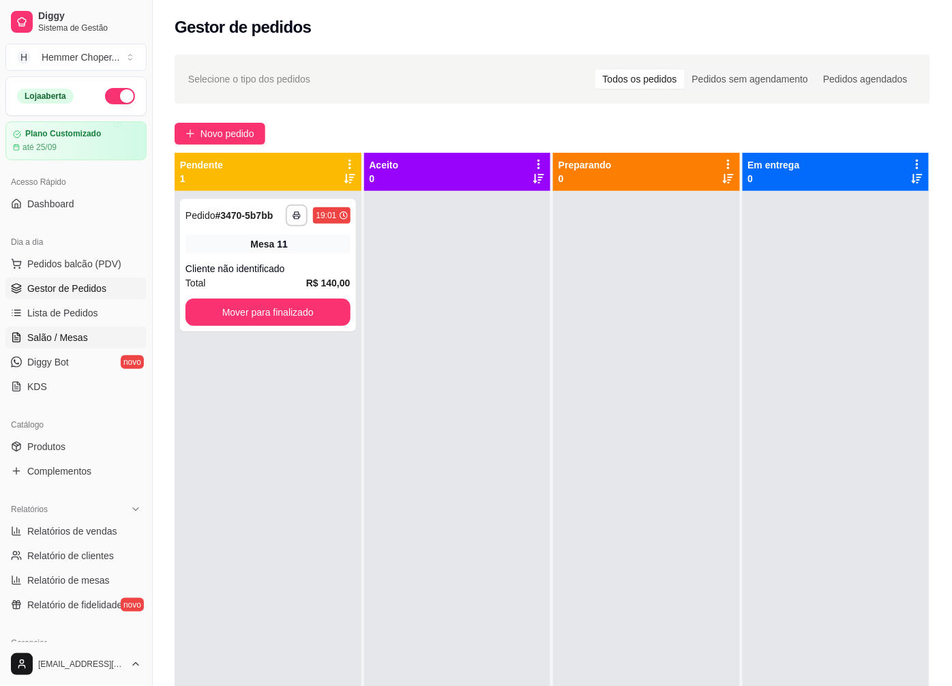
click at [83, 336] on span "Salão / Mesas" at bounding box center [57, 338] width 61 height 14
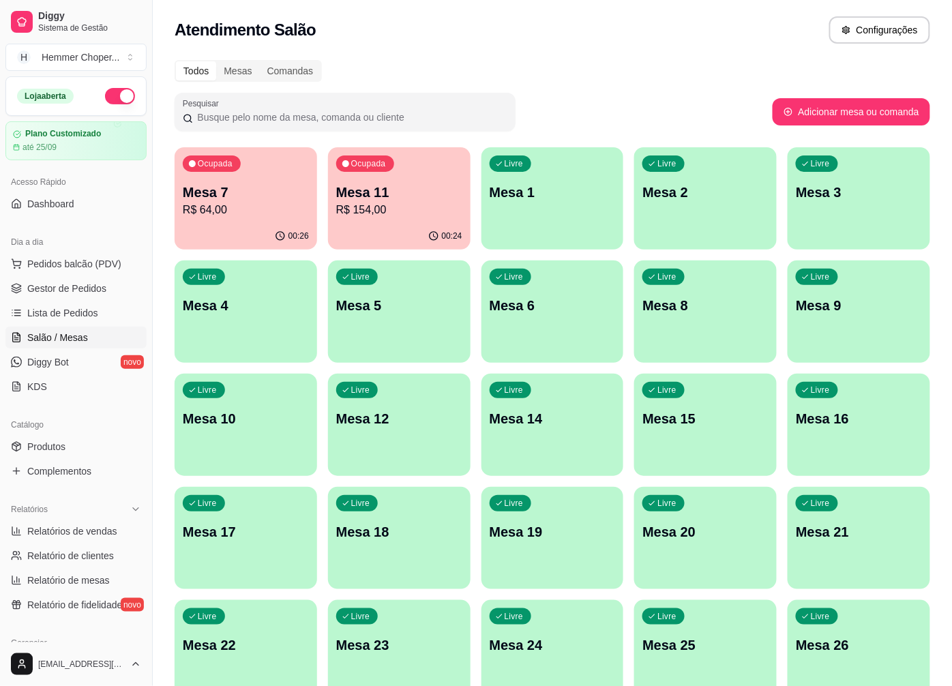
click at [239, 207] on p "R$ 64,00" at bounding box center [246, 210] width 126 height 16
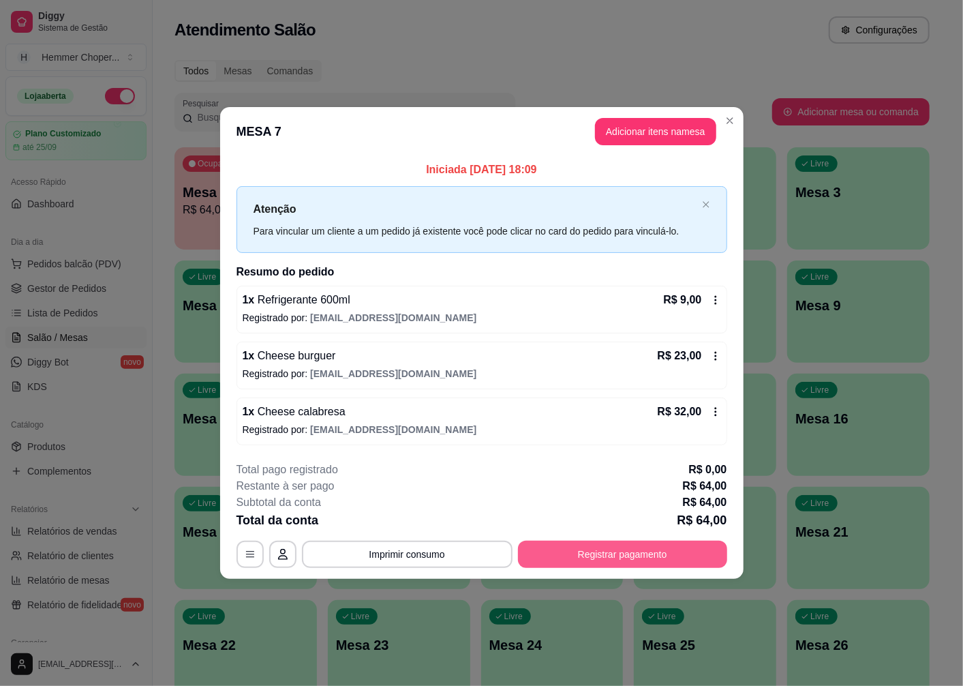
click at [613, 553] on button "Registrar pagamento" at bounding box center [622, 554] width 209 height 27
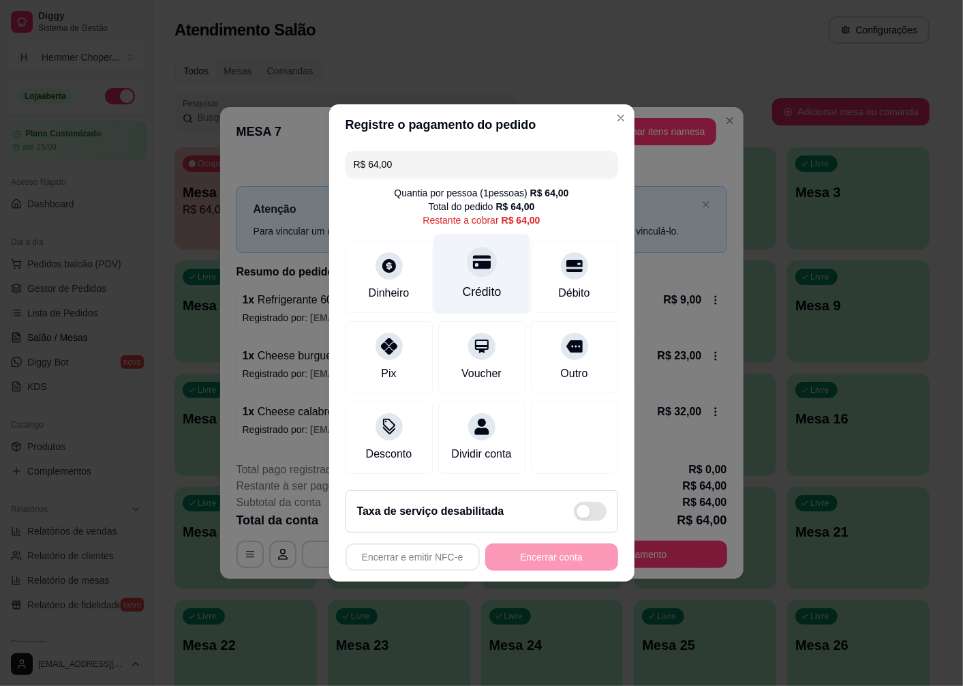
click at [477, 270] on div "Crédito" at bounding box center [482, 274] width 96 height 80
type input "R$ 0,00"
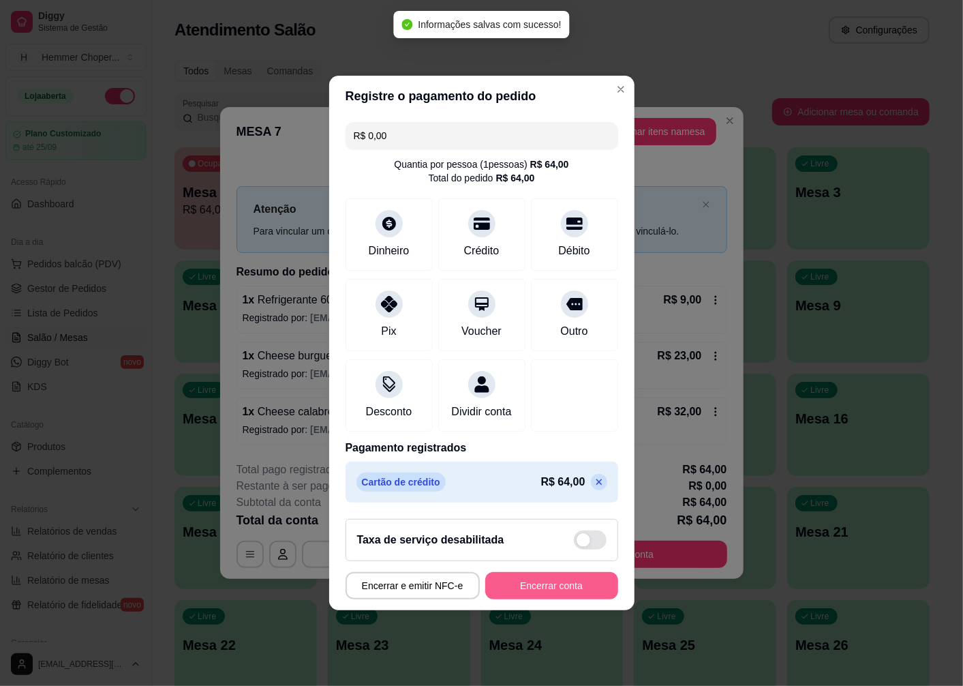
click at [541, 599] on button "Encerrar conta" at bounding box center [551, 585] width 133 height 27
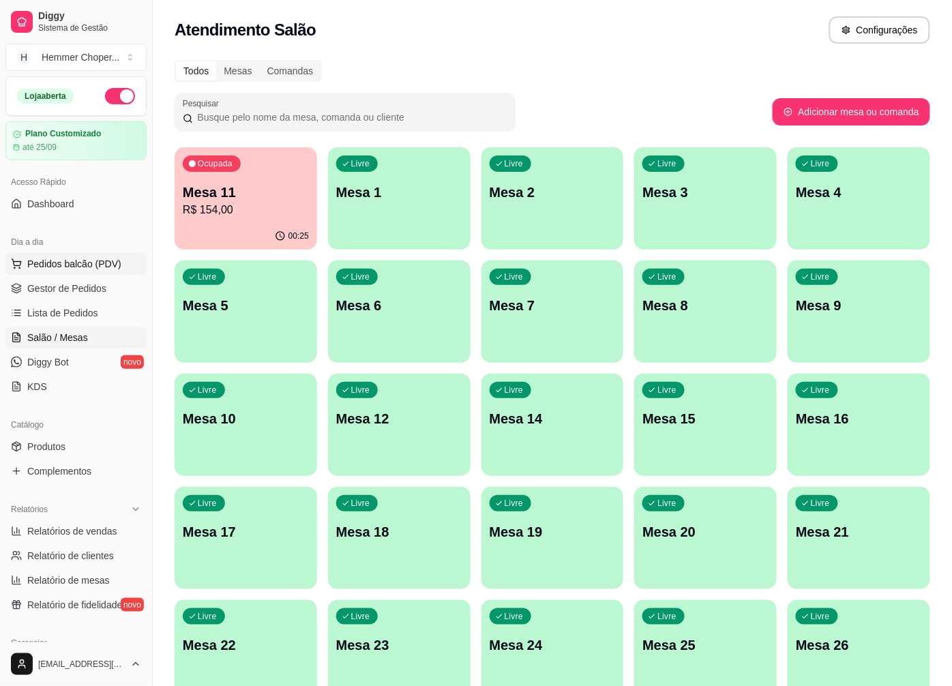
click at [46, 261] on span "Pedidos balcão (PDV)" at bounding box center [74, 264] width 94 height 14
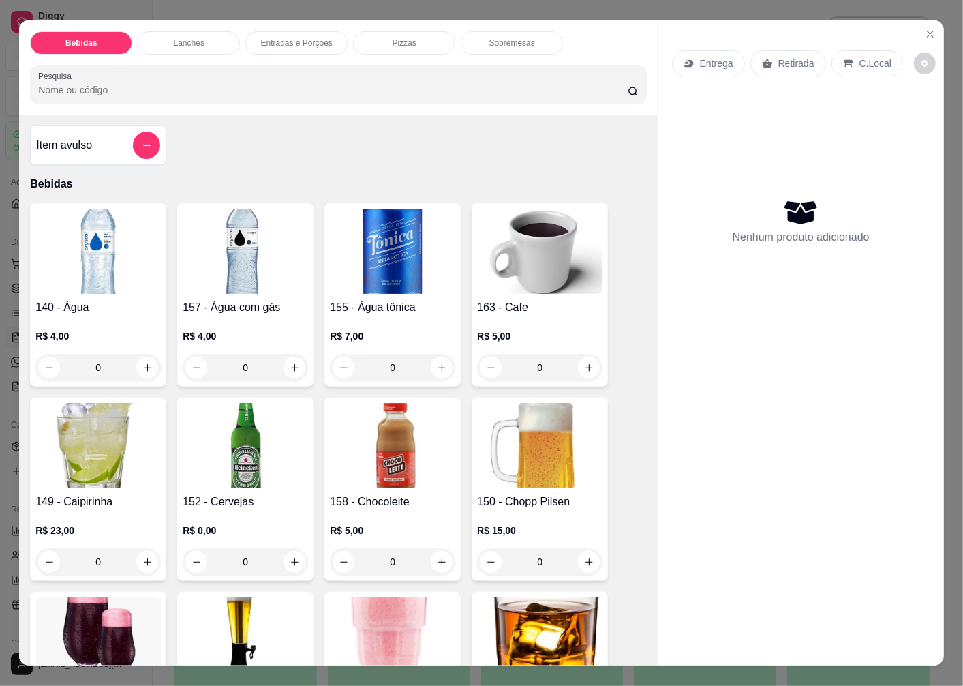
click at [779, 57] on p "Retirada" at bounding box center [796, 64] width 36 height 14
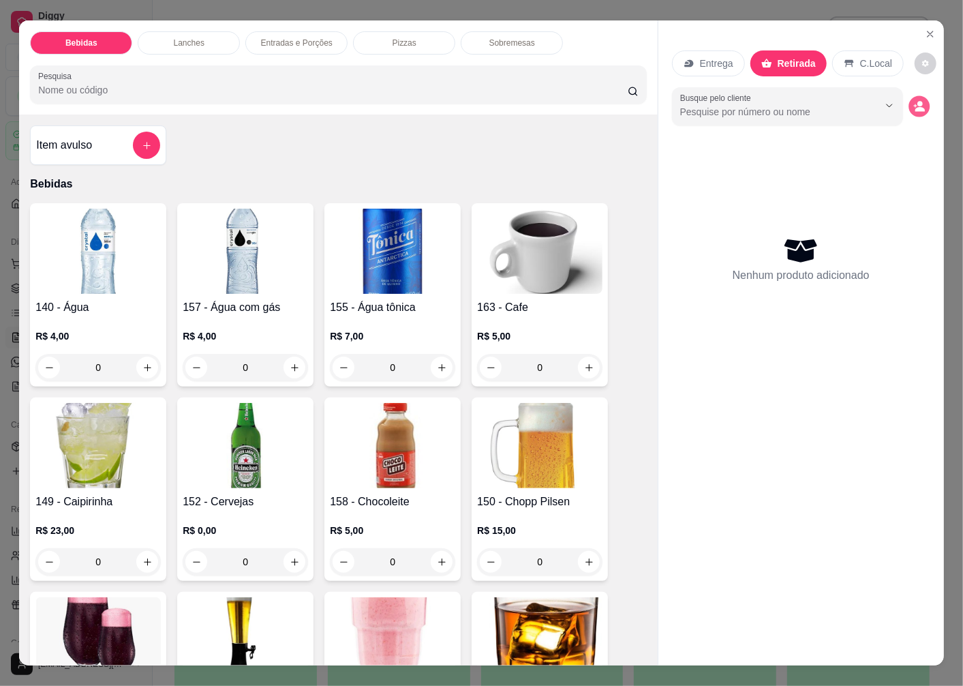
click at [917, 102] on circle "decrease-product-quantity" at bounding box center [919, 104] width 5 height 5
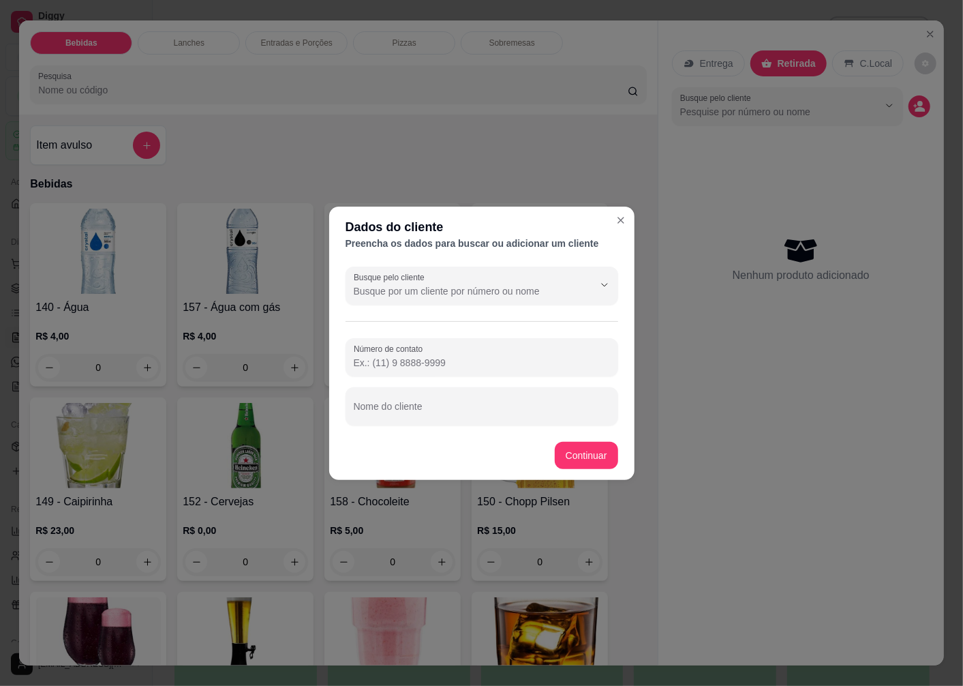
click at [408, 431] on footer "Continuar" at bounding box center [481, 455] width 305 height 49
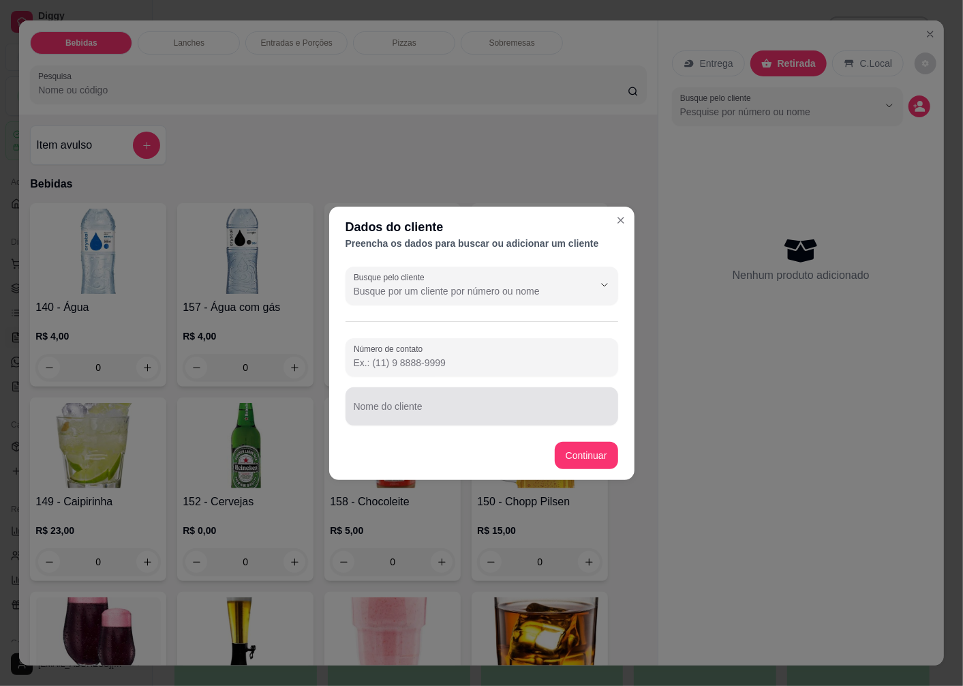
click at [401, 410] on input "Nome do cliente" at bounding box center [482, 412] width 256 height 14
type input "UTECH"
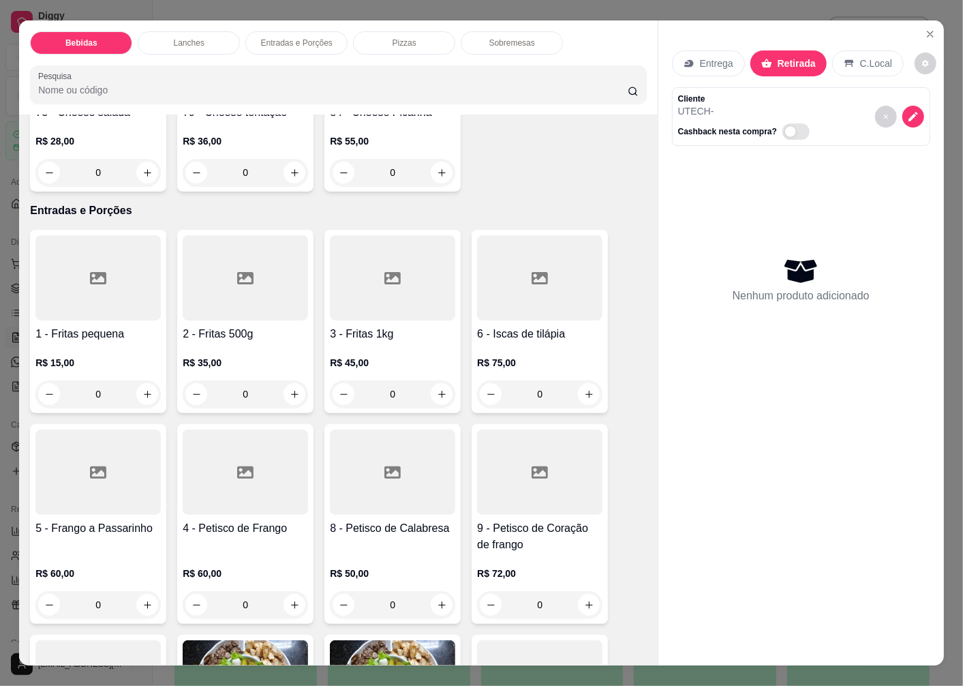
scroll to position [2272, 0]
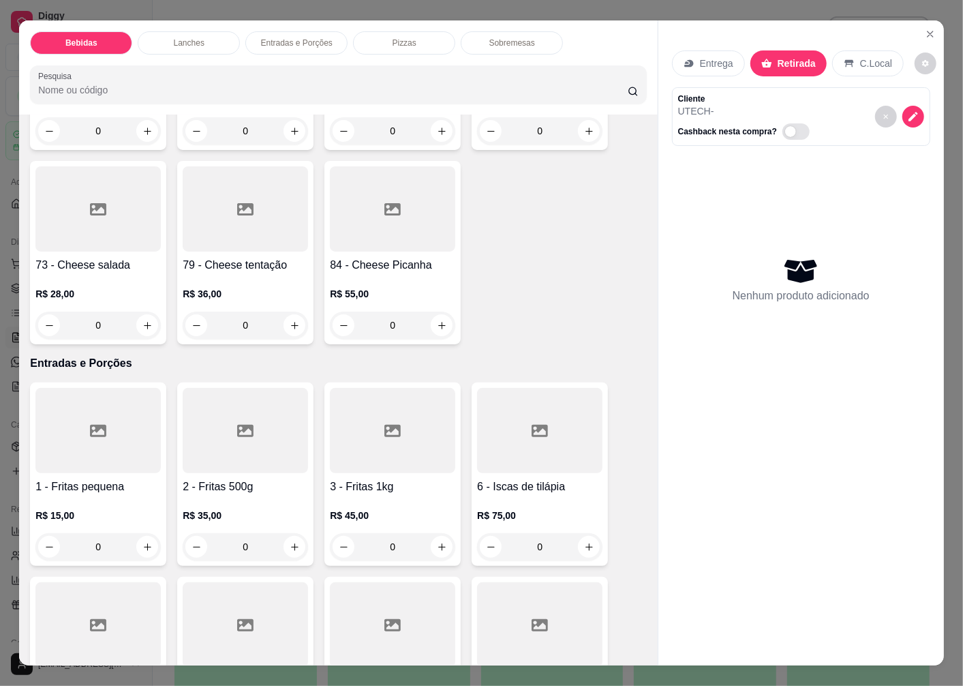
click at [89, 287] on p "R$ 28,00" at bounding box center [97, 294] width 125 height 14
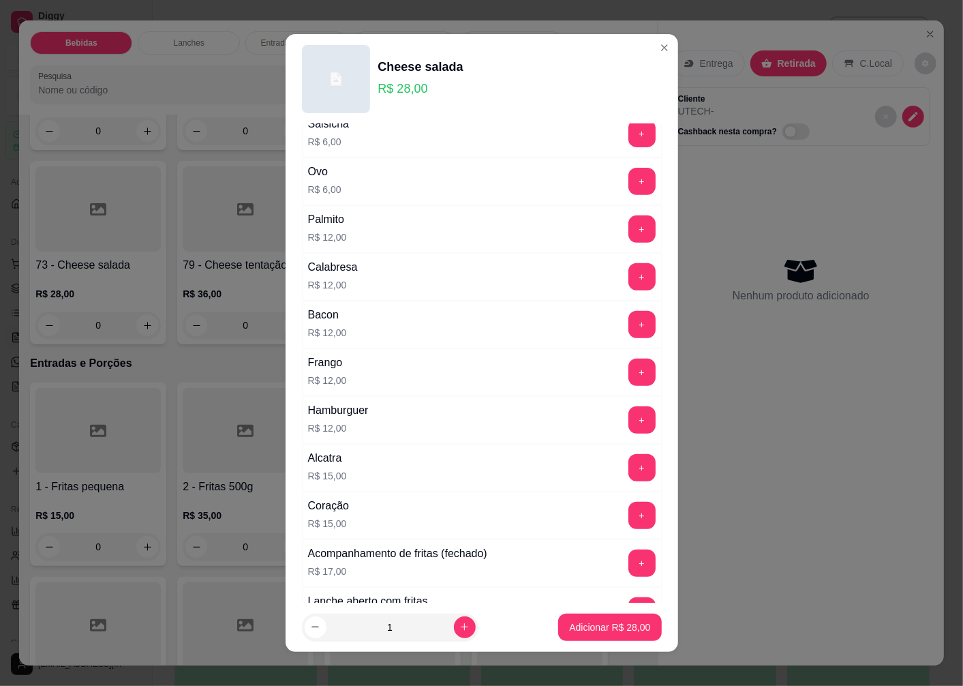
scroll to position [530, 0]
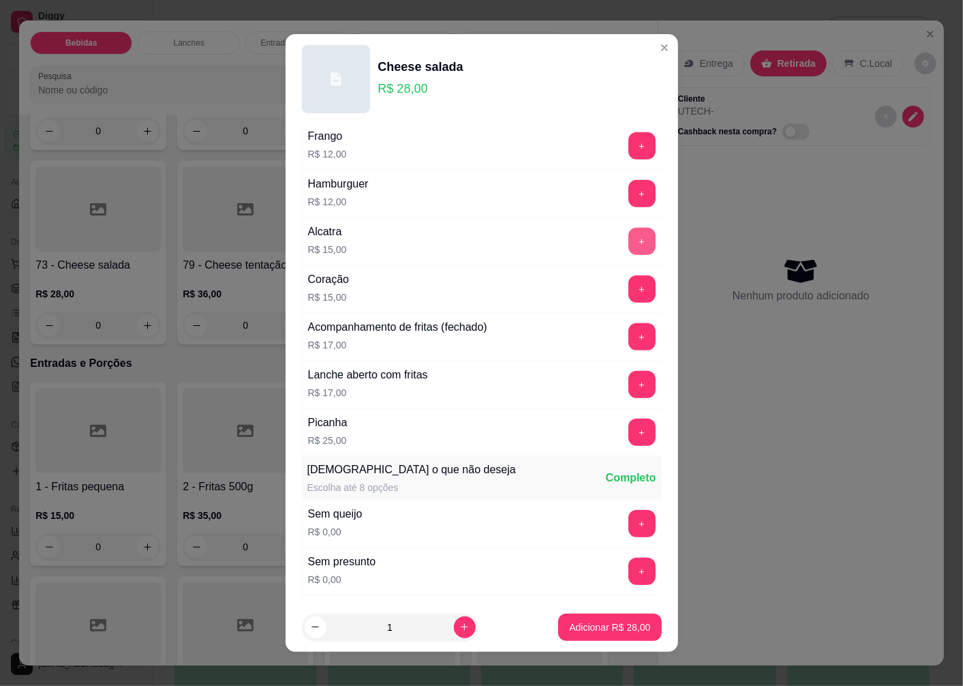
click at [628, 241] on button "+" at bounding box center [641, 241] width 27 height 27
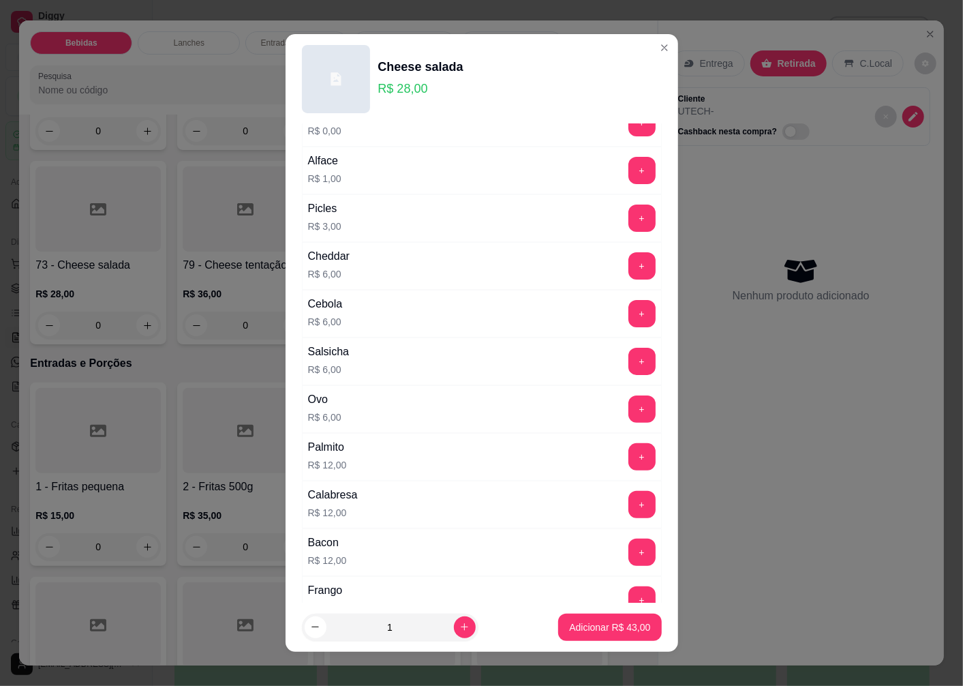
scroll to position [0, 0]
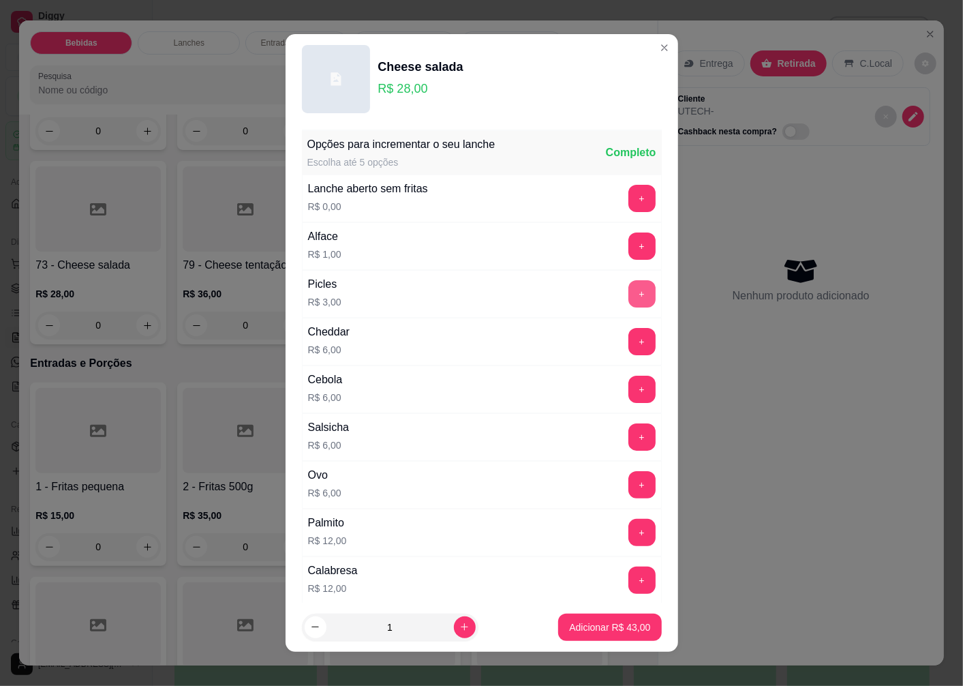
click at [628, 289] on button "+" at bounding box center [641, 293] width 27 height 27
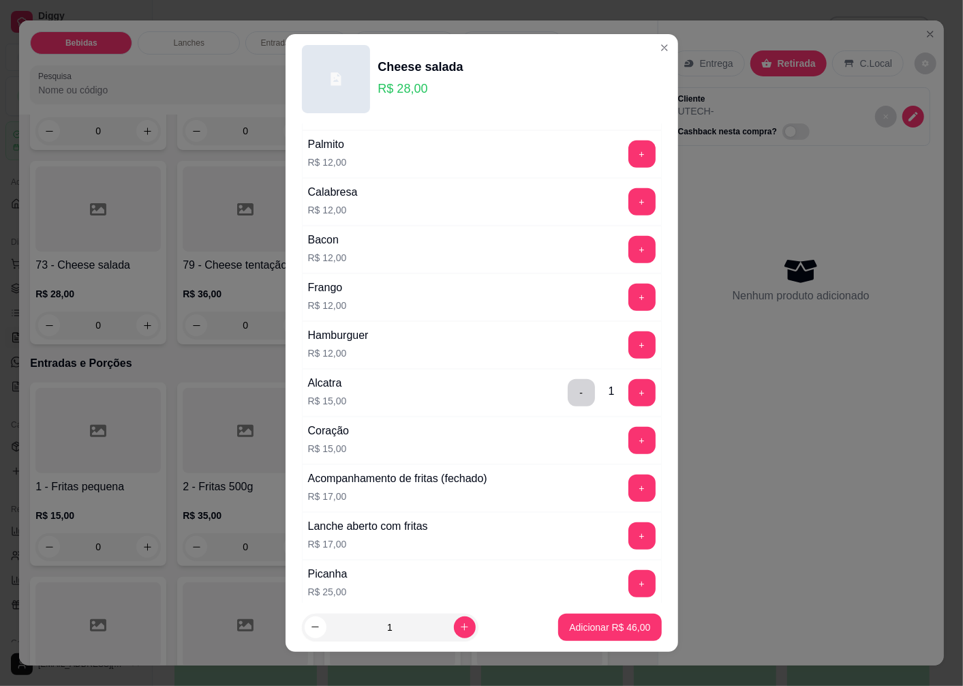
scroll to position [530, 0]
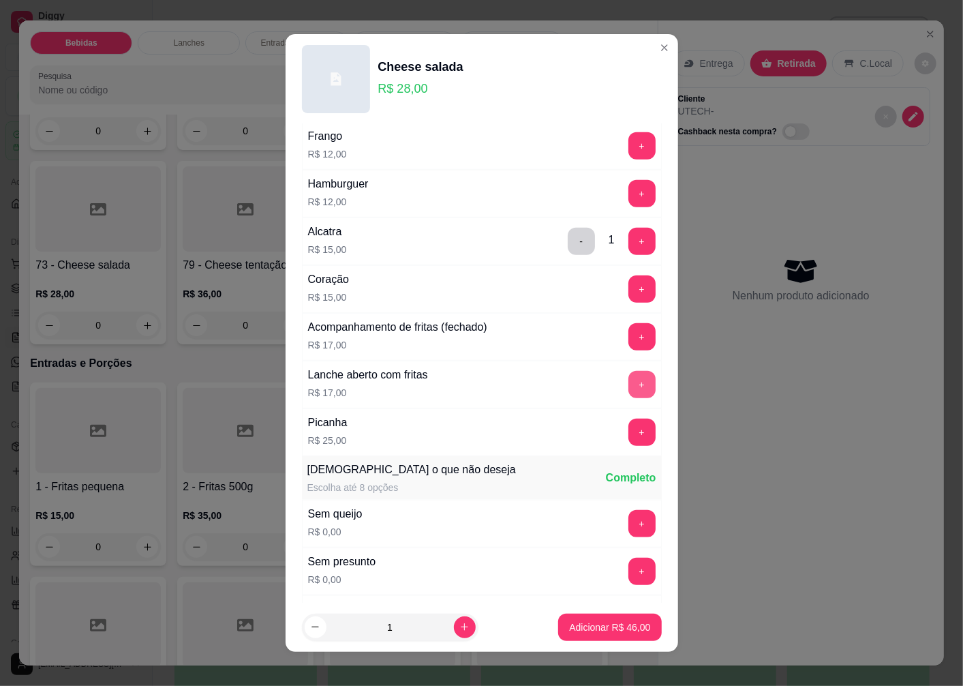
click at [628, 382] on button "+" at bounding box center [641, 384] width 27 height 27
click at [571, 628] on p "Adicionar R$ 63,00" at bounding box center [610, 626] width 79 height 13
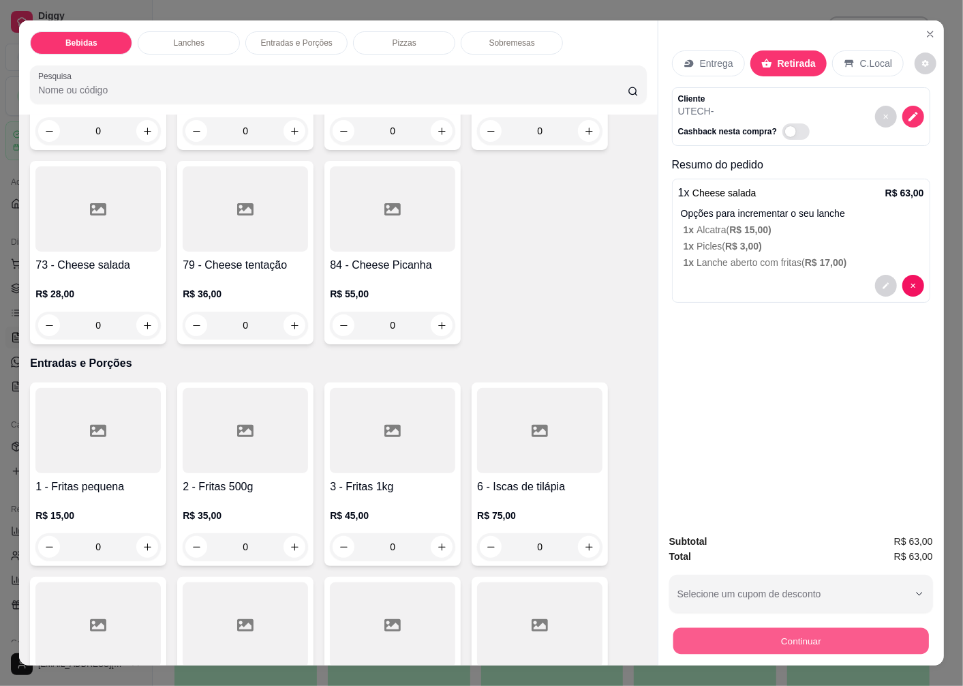
click at [705, 638] on button "Continuar" at bounding box center [801, 640] width 256 height 27
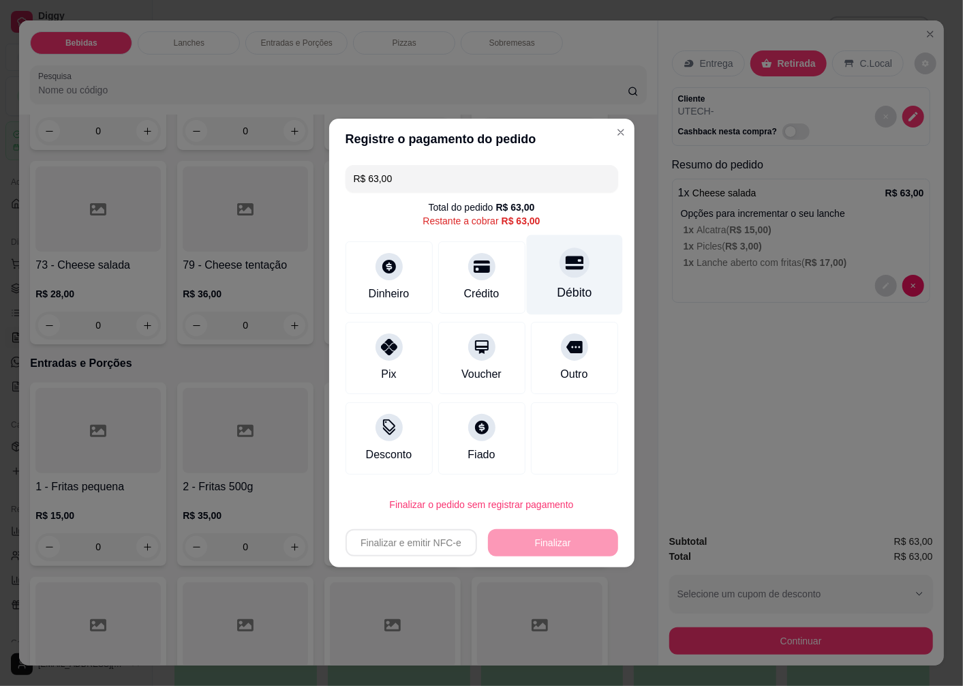
click at [560, 287] on div "Débito" at bounding box center [574, 293] width 35 height 18
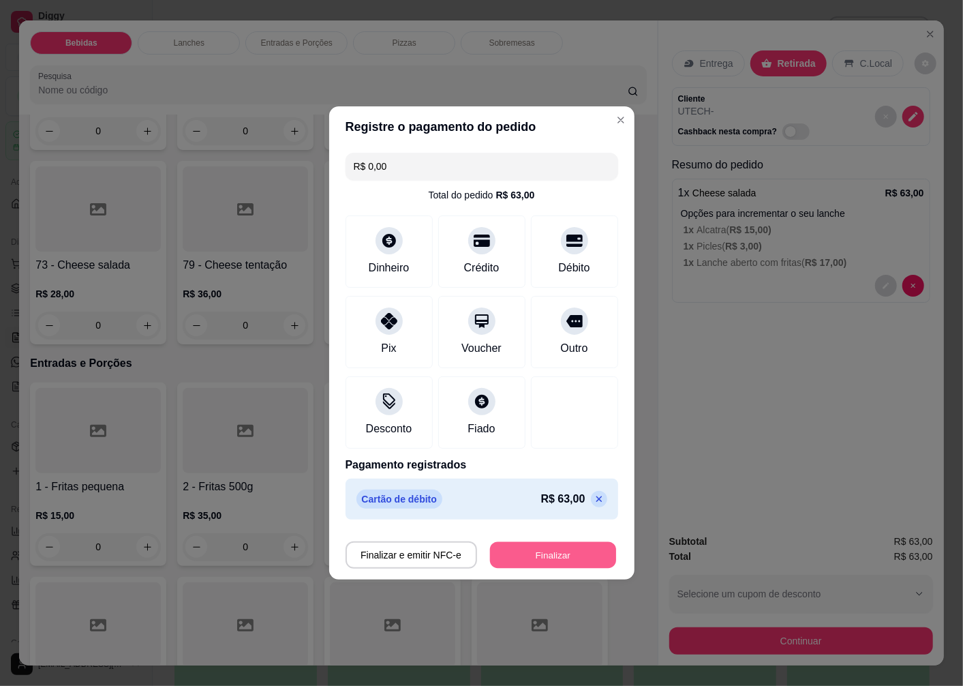
click at [535, 552] on button "Finalizar" at bounding box center [553, 555] width 126 height 27
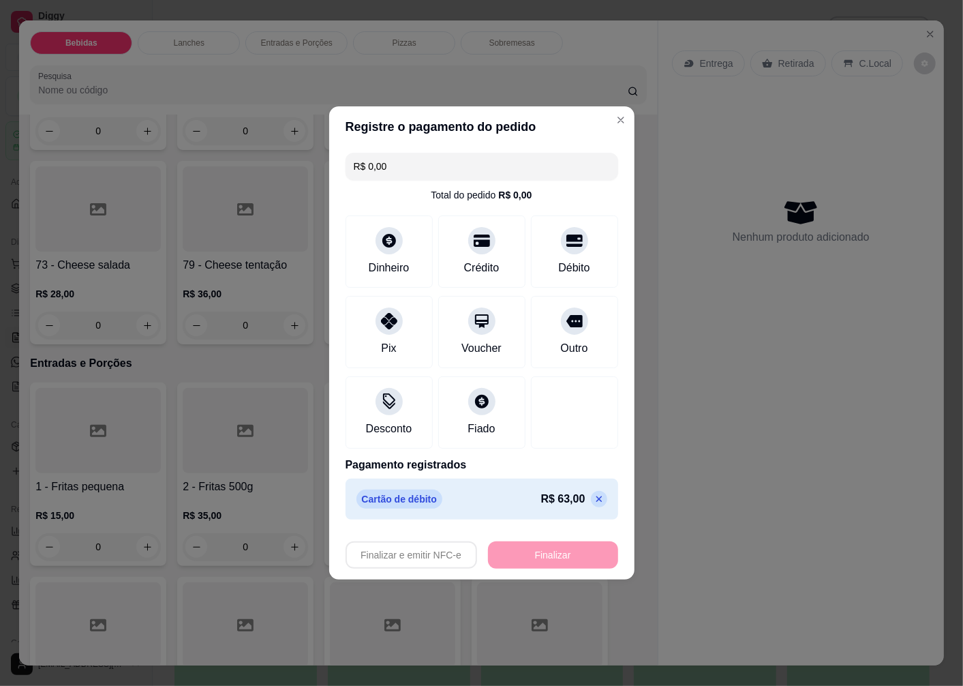
type input "-R$ 63,00"
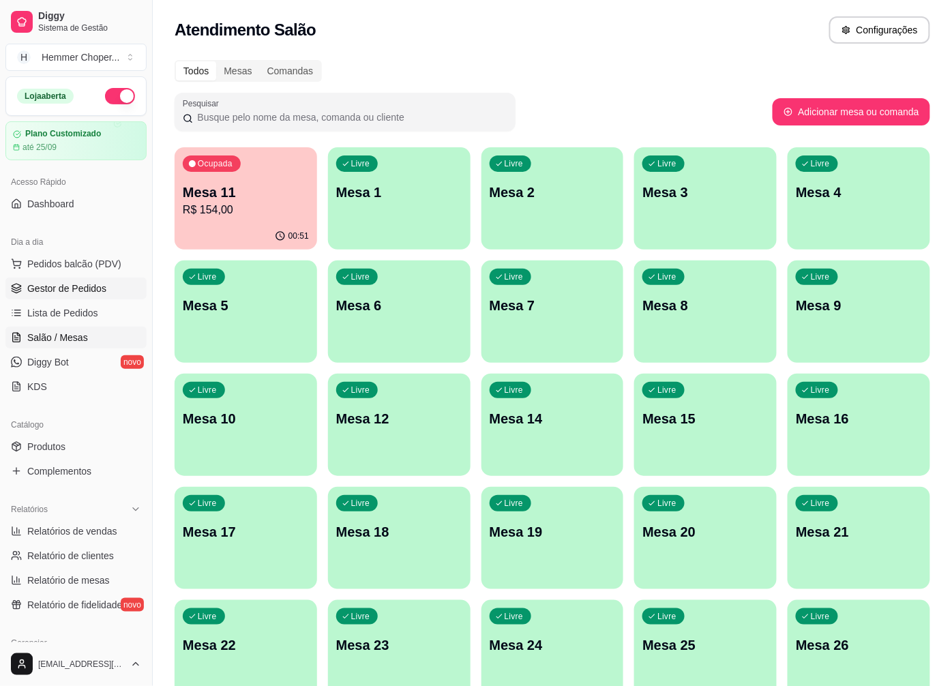
click at [70, 286] on span "Gestor de Pedidos" at bounding box center [66, 289] width 79 height 14
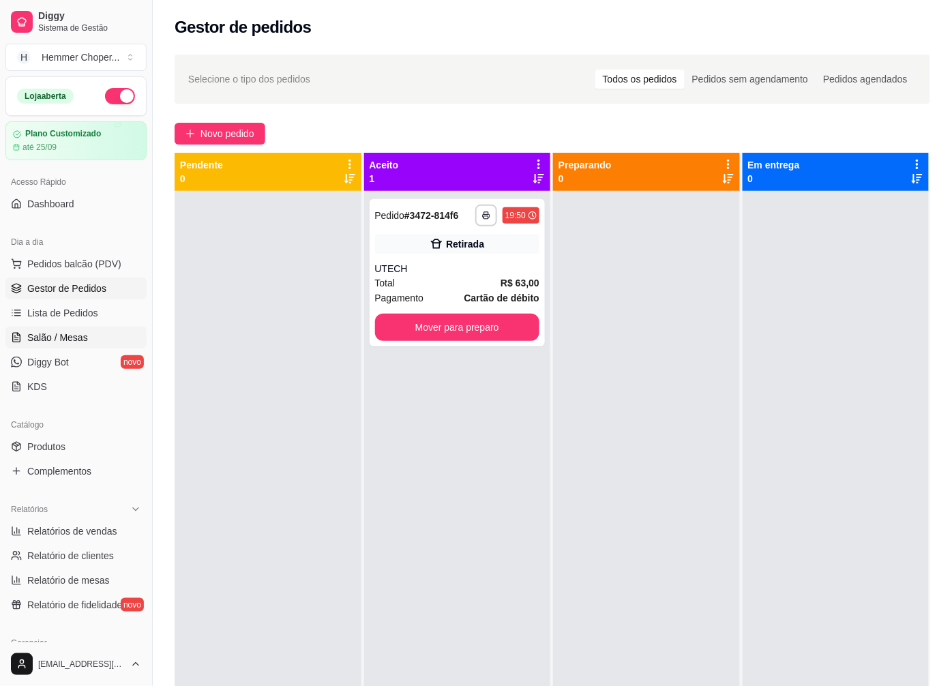
click at [76, 344] on link "Salão / Mesas" at bounding box center [75, 337] width 141 height 22
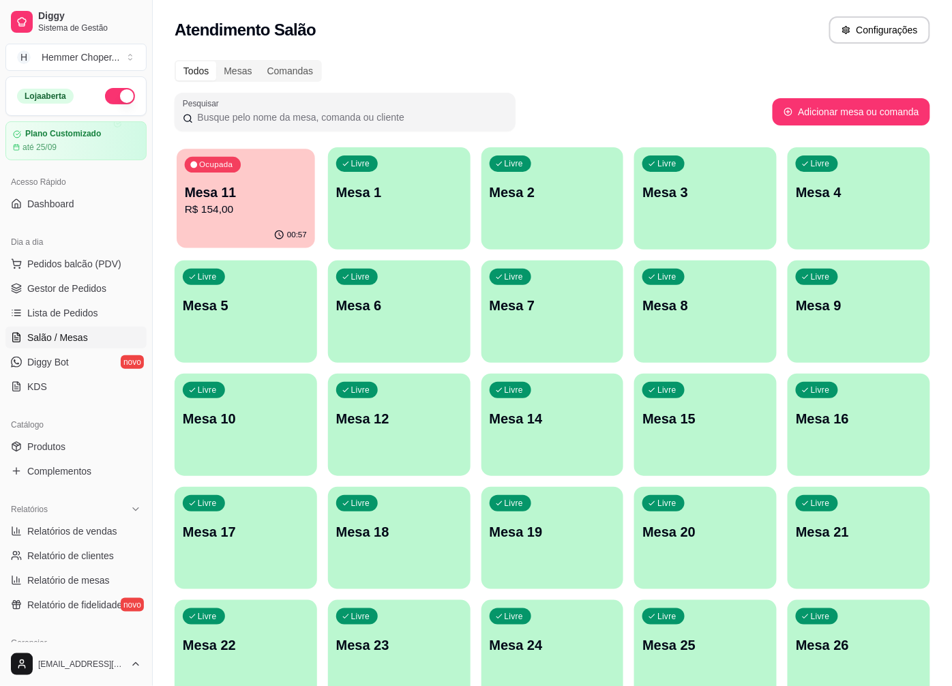
click at [275, 203] on p "R$ 154,00" at bounding box center [246, 210] width 122 height 16
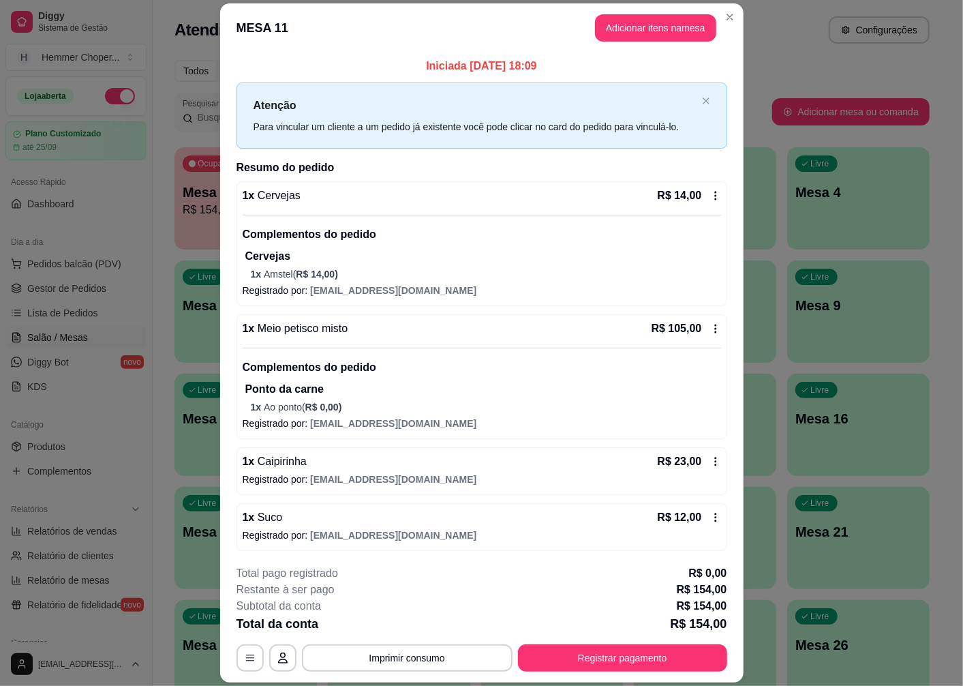
scroll to position [2, 0]
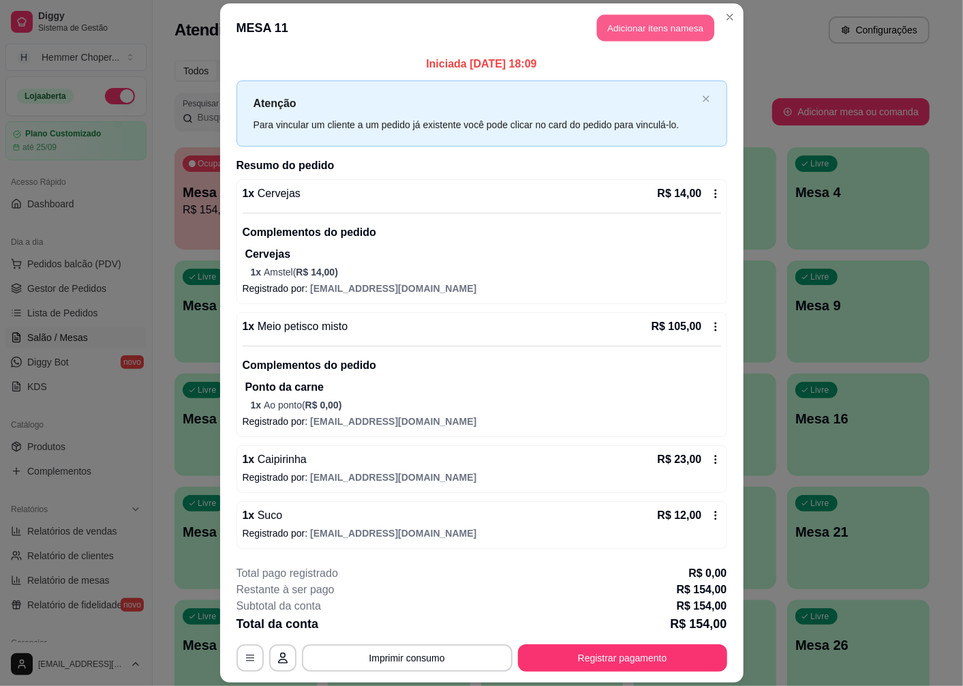
click at [646, 34] on button "Adicionar itens na mesa" at bounding box center [655, 28] width 117 height 27
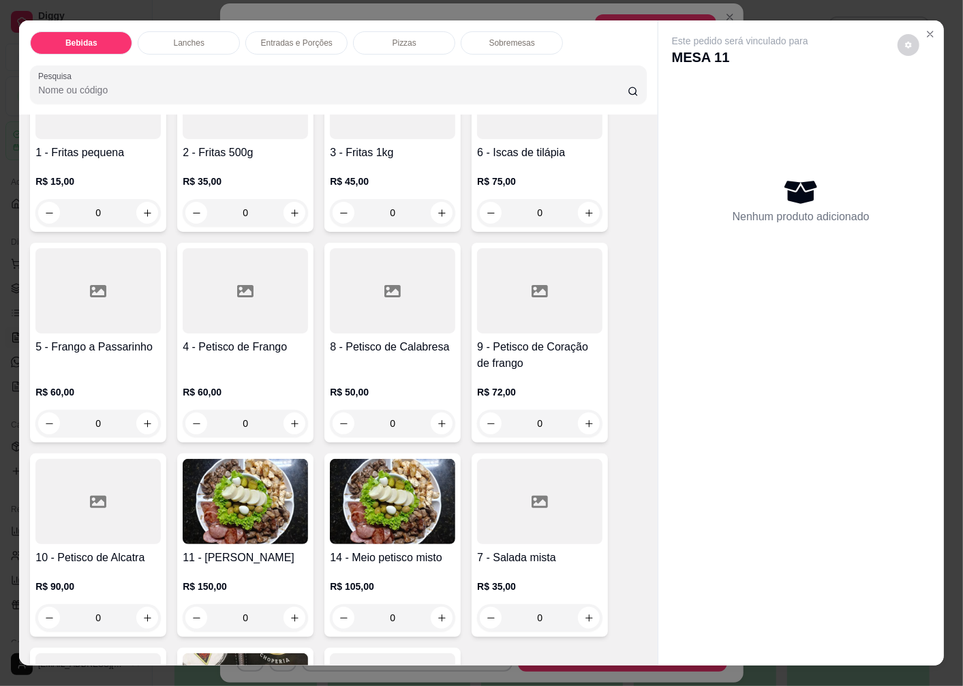
scroll to position [3225, 0]
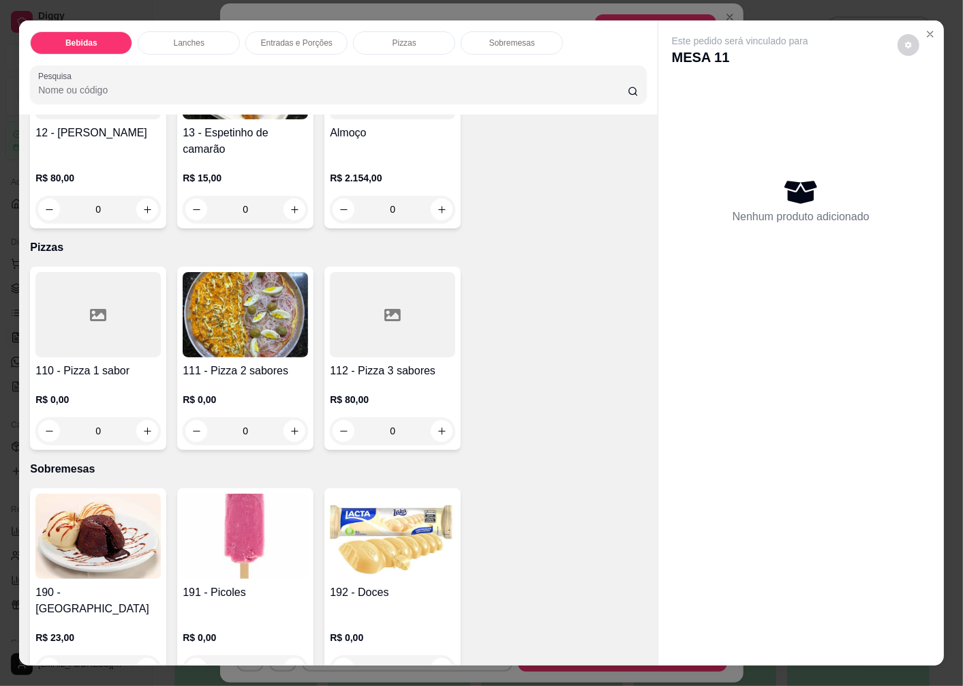
click at [232, 541] on img at bounding box center [245, 535] width 125 height 85
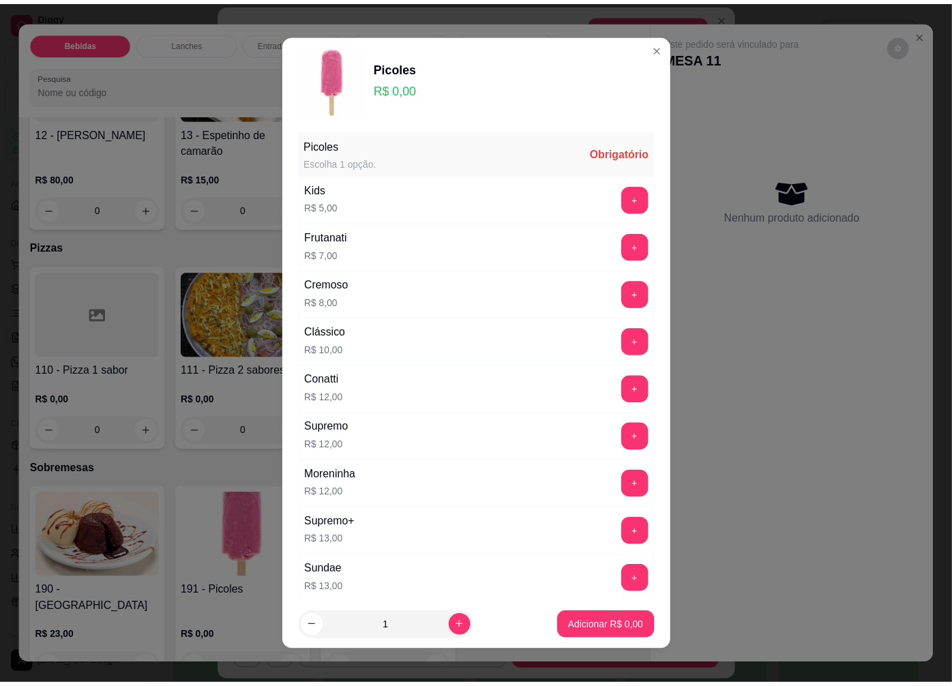
scroll to position [200, 0]
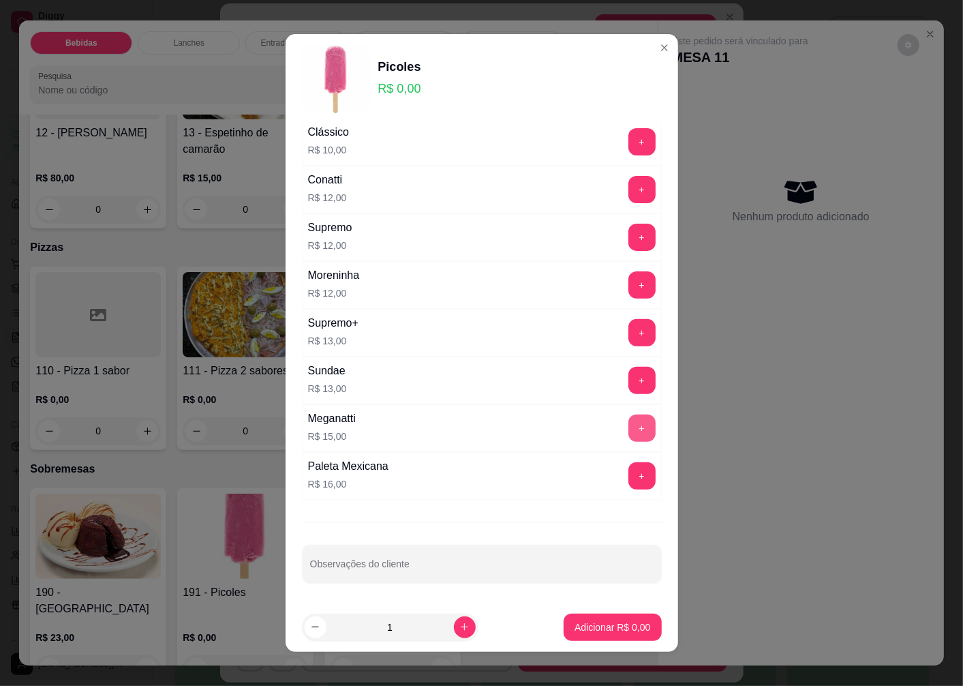
click at [628, 427] on button "+" at bounding box center [641, 427] width 27 height 27
click at [571, 628] on p "Adicionar R$ 15,00" at bounding box center [610, 626] width 79 height 13
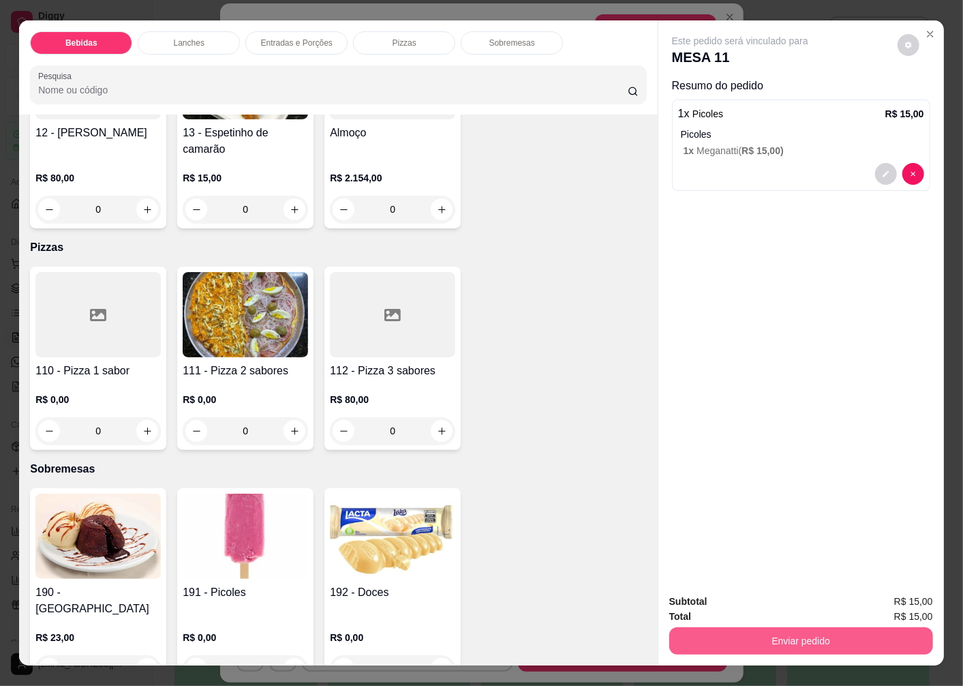
click at [714, 634] on button "Enviar pedido" at bounding box center [801, 640] width 264 height 27
click at [785, 601] on button "Não registrar e enviar pedido" at bounding box center [756, 601] width 138 height 25
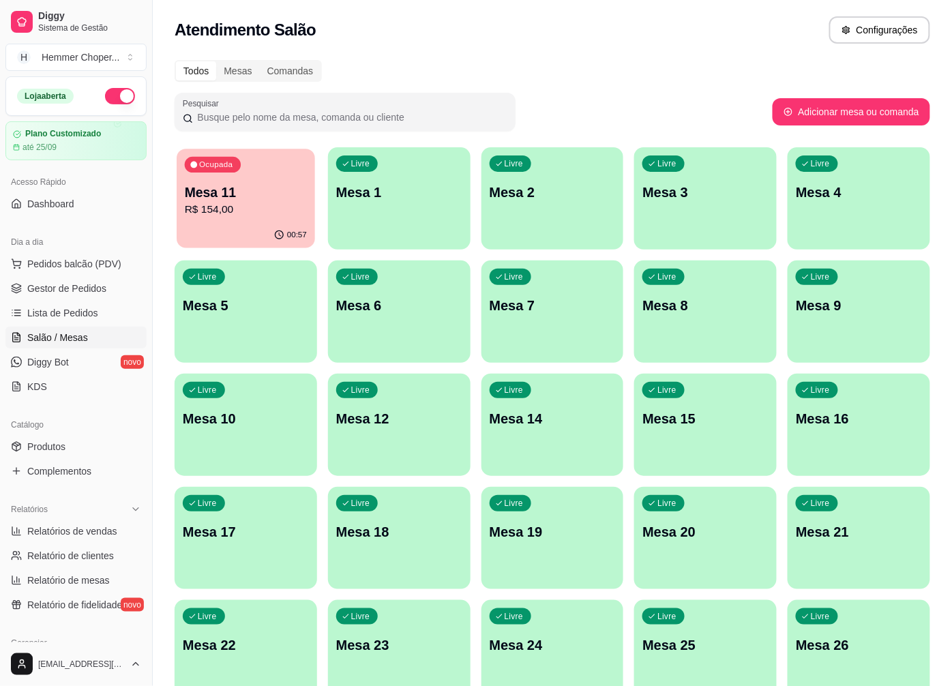
click at [225, 232] on div "00:57" at bounding box center [246, 235] width 138 height 26
click at [82, 292] on span "Gestor de Pedidos" at bounding box center [66, 289] width 79 height 14
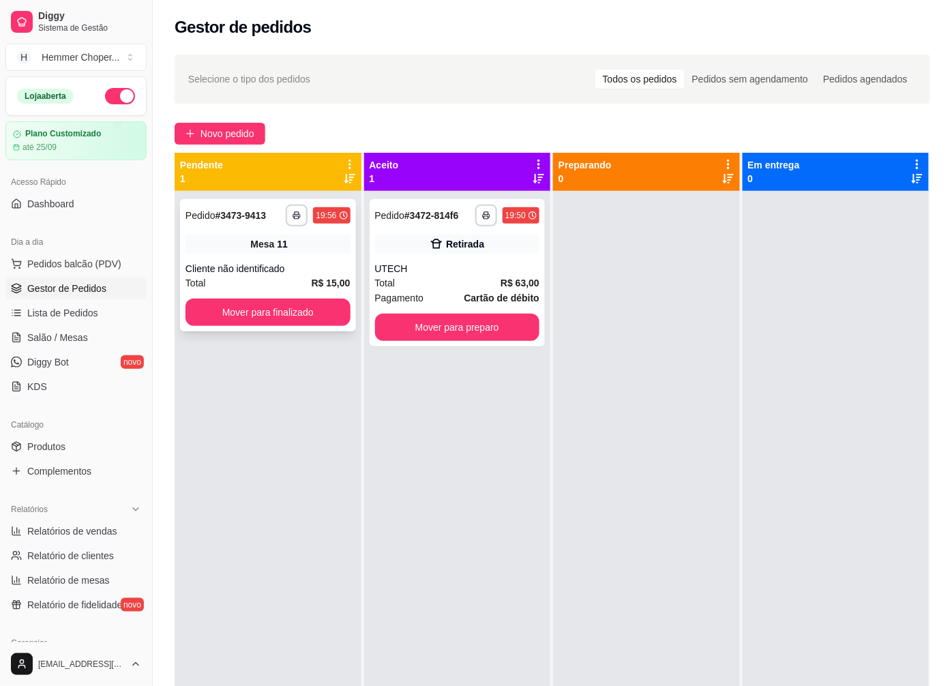
click at [279, 299] on button "Mover para finalizado" at bounding box center [267, 312] width 165 height 27
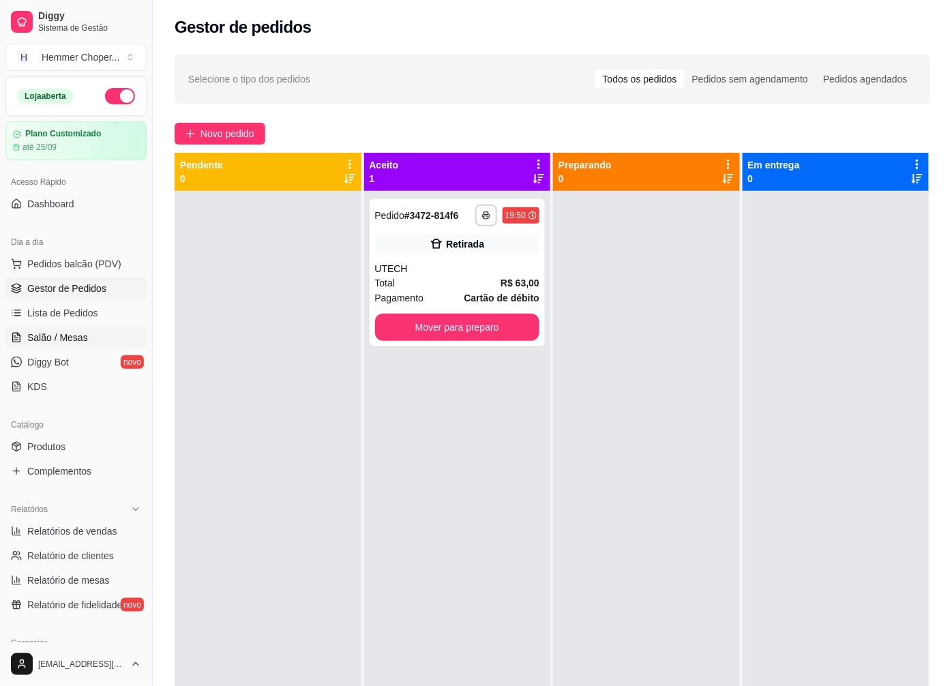
click at [72, 343] on span "Salão / Mesas" at bounding box center [57, 338] width 61 height 14
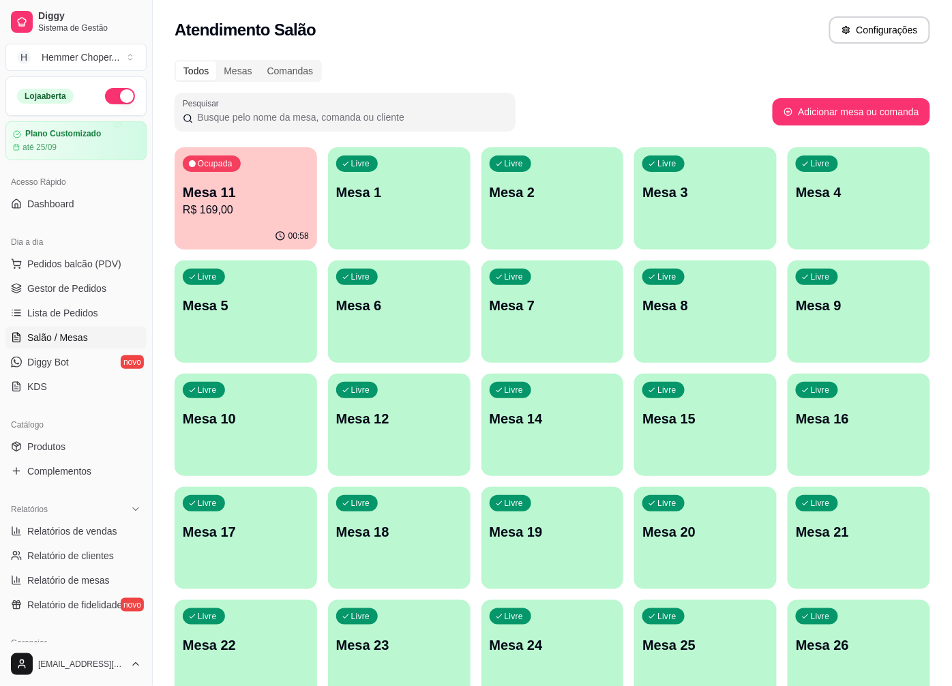
click at [246, 202] on p "R$ 169,00" at bounding box center [246, 210] width 126 height 16
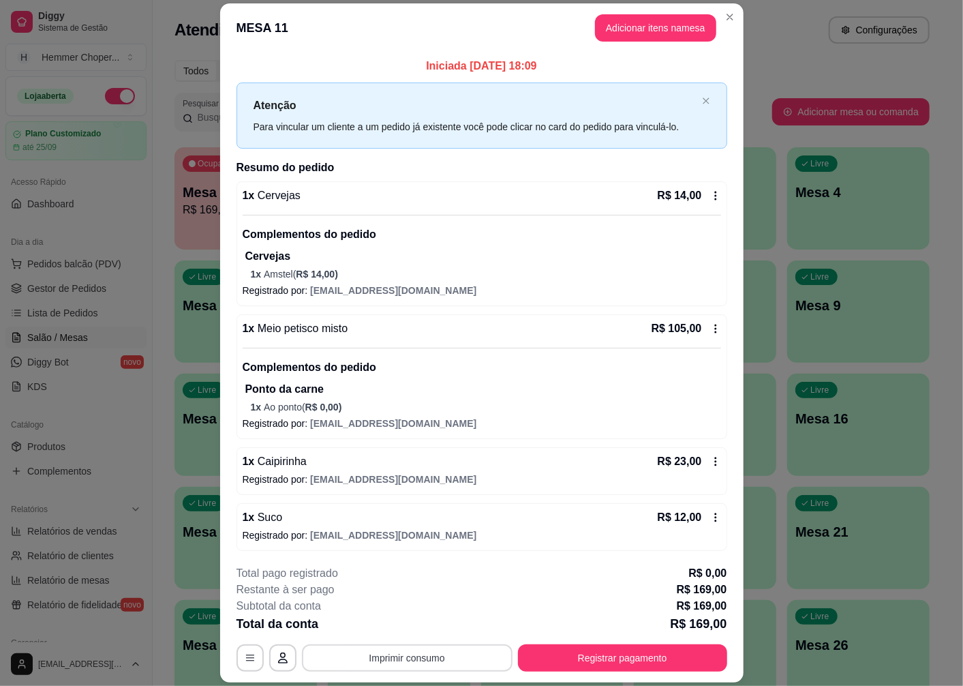
click at [414, 656] on button "Imprimir consumo" at bounding box center [407, 657] width 211 height 27
click at [414, 629] on button "IMPRESSORA" at bounding box center [405, 627] width 99 height 22
click at [590, 652] on button "Registrar pagamento" at bounding box center [622, 657] width 209 height 27
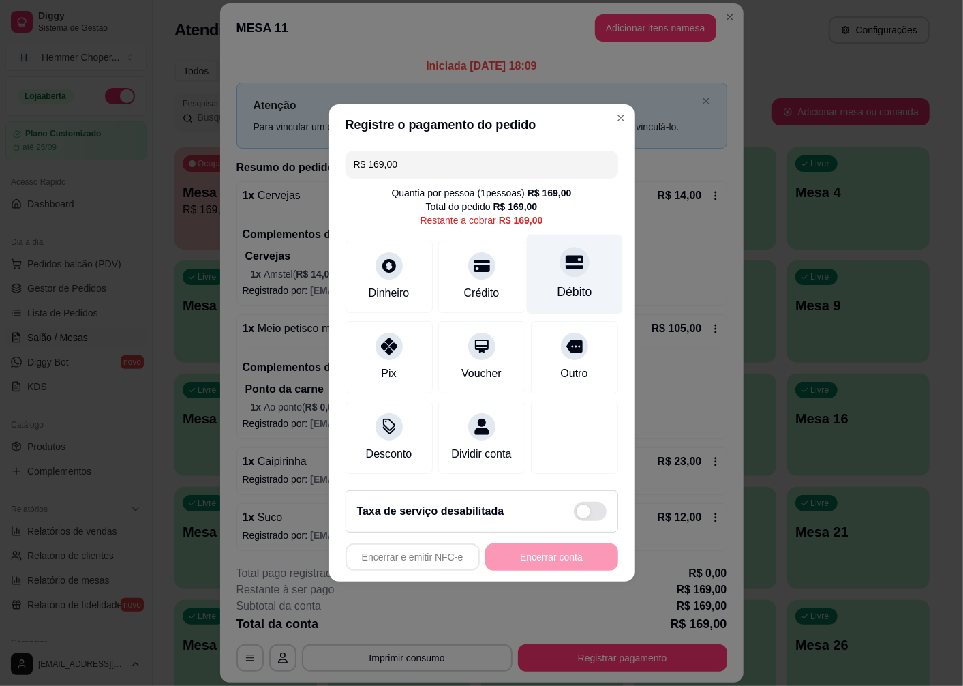
click at [567, 269] on div "Débito" at bounding box center [574, 274] width 96 height 80
type input "R$ 0,00"
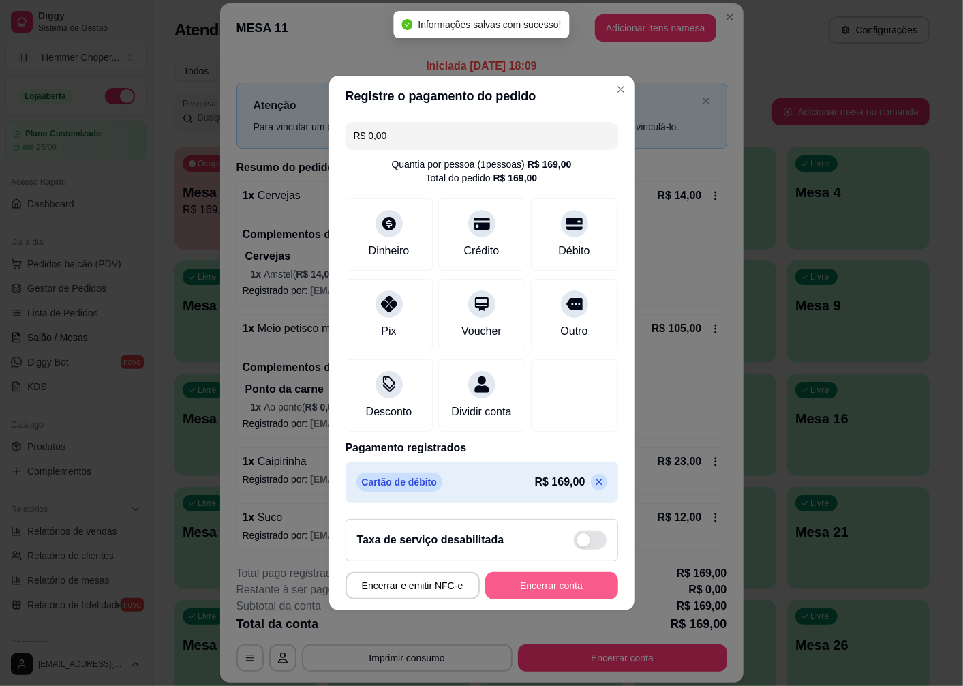
click at [547, 596] on button "Encerrar conta" at bounding box center [551, 585] width 133 height 27
